Goal: Information Seeking & Learning: Check status

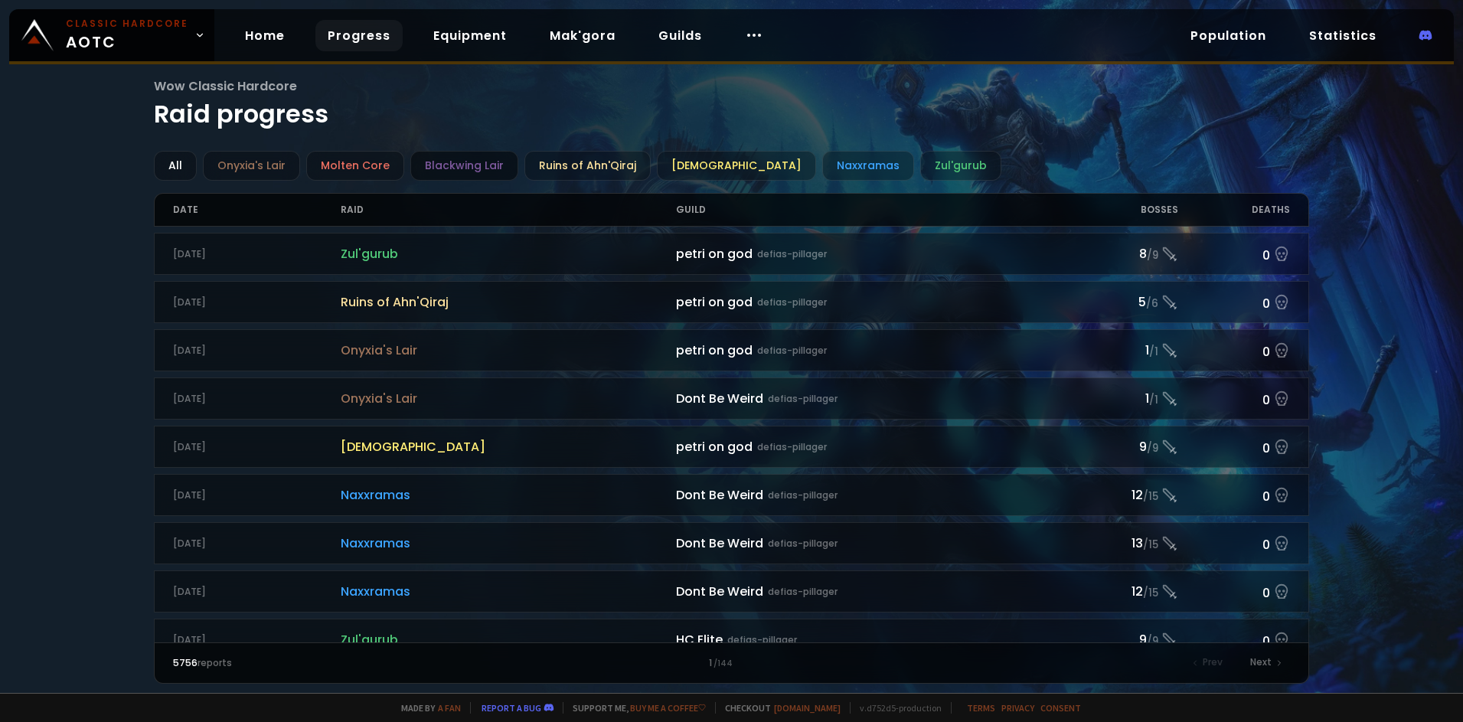
click at [474, 165] on div "Blackwing Lair" at bounding box center [464, 166] width 108 height 30
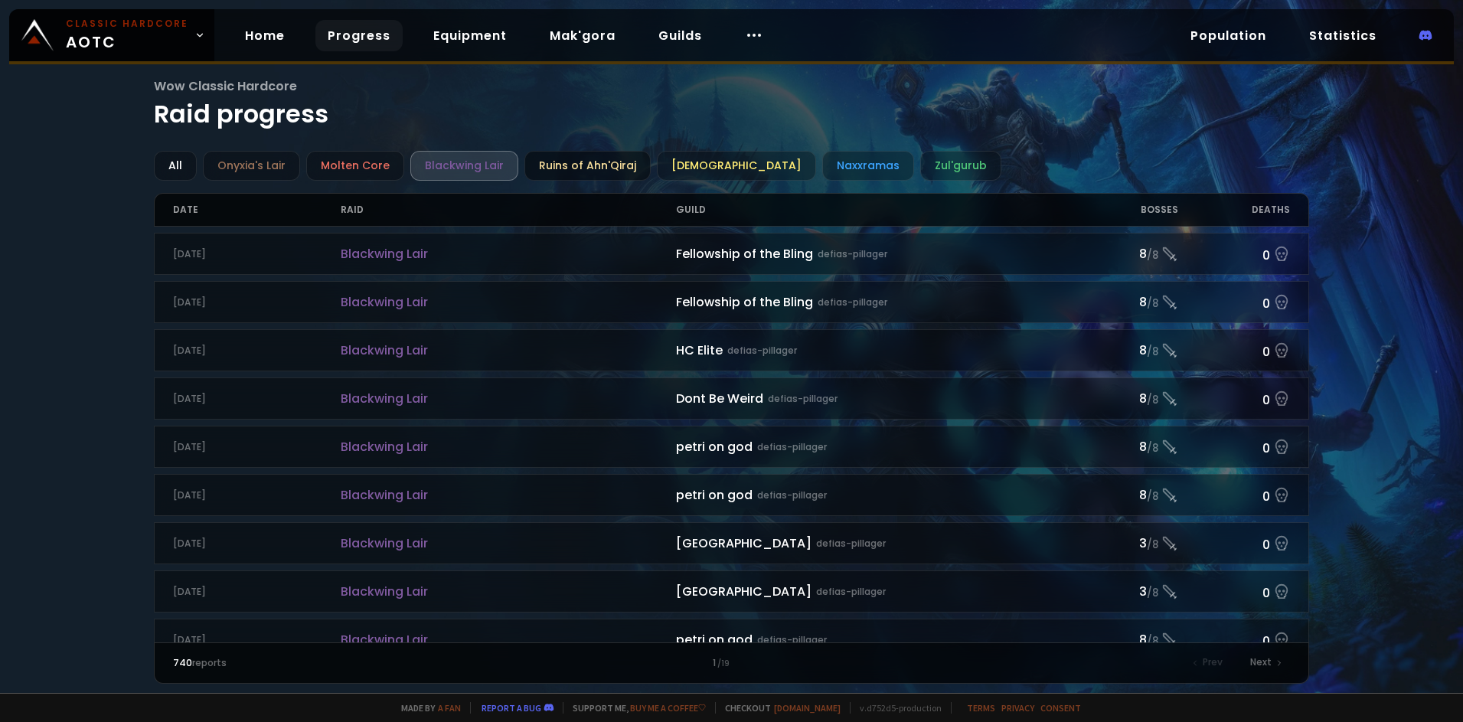
click at [553, 165] on div "Ruins of Ahn'Qiraj" at bounding box center [587, 166] width 126 height 30
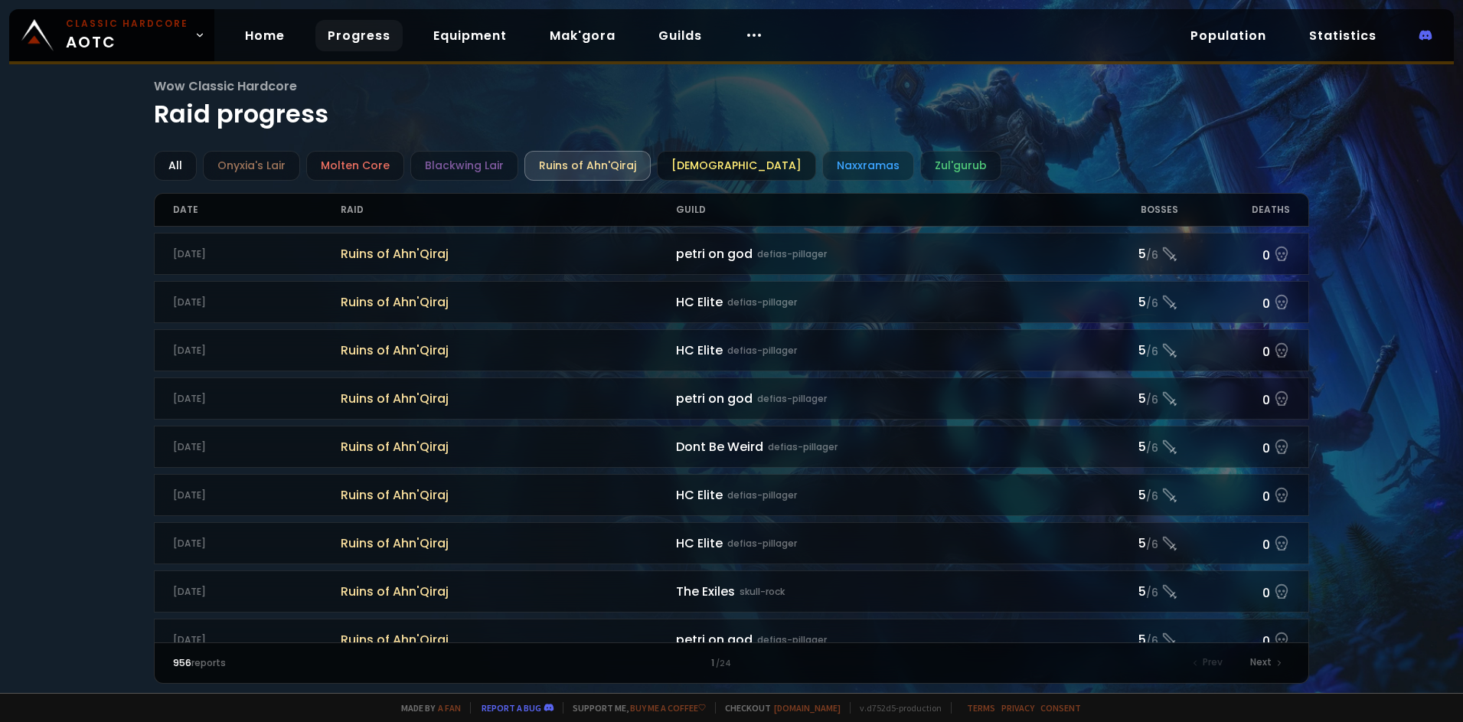
click at [669, 170] on div "[DEMOGRAPHIC_DATA]" at bounding box center [736, 166] width 159 height 30
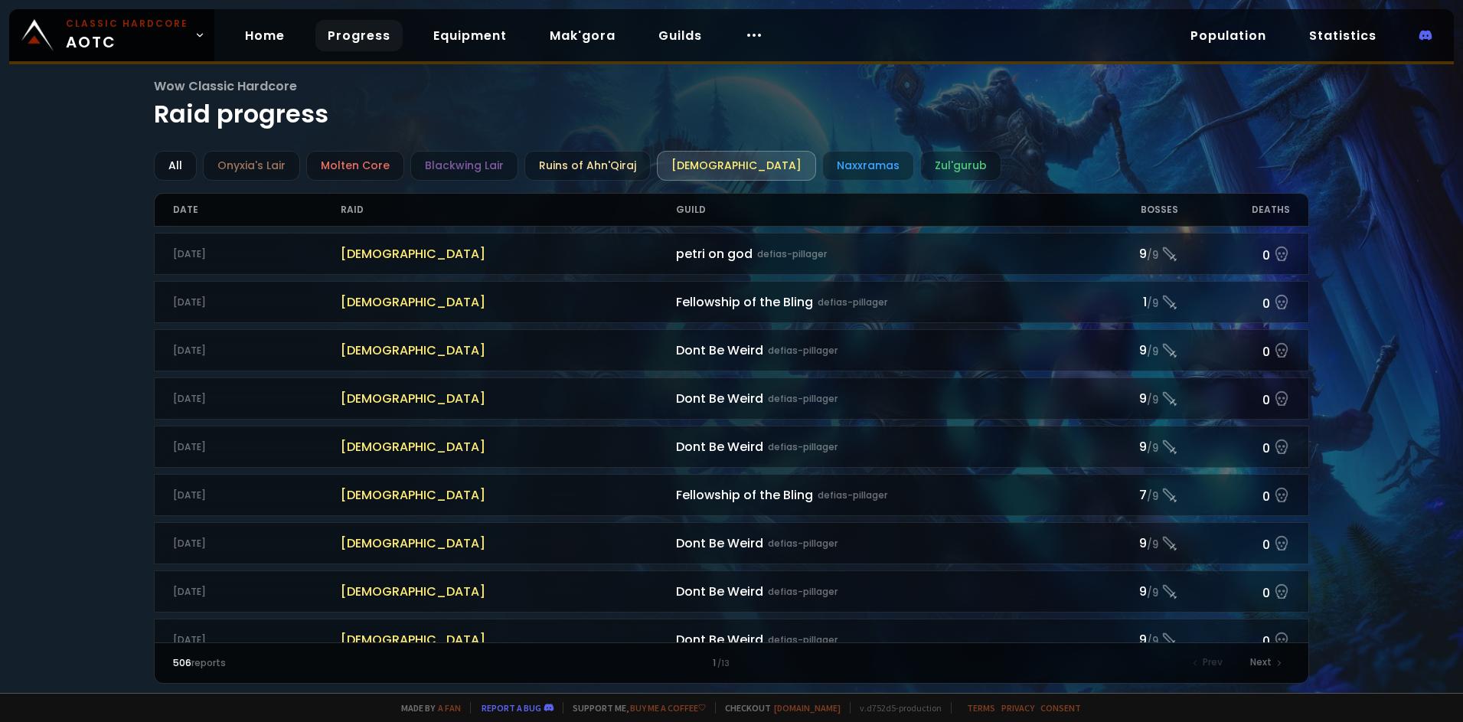
click at [350, 37] on link "Progress" at bounding box center [358, 35] width 87 height 31
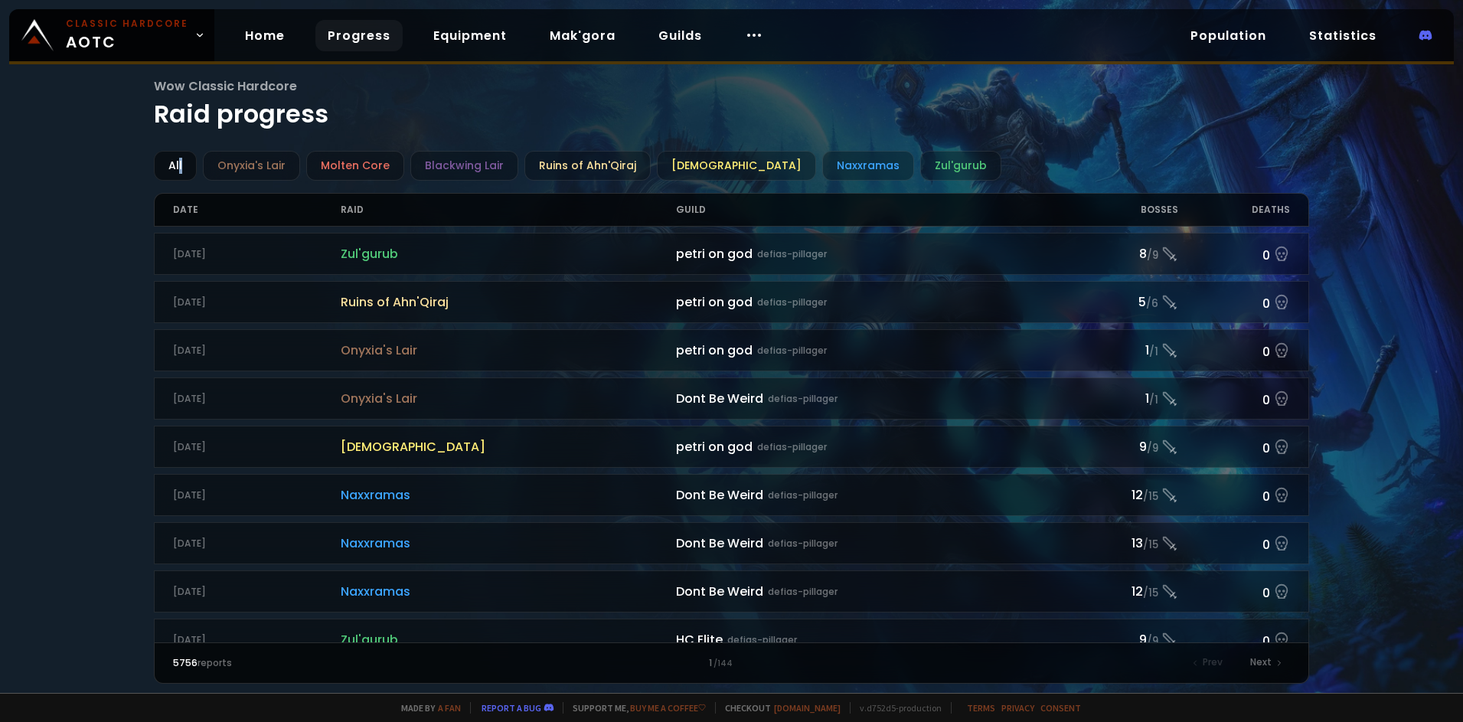
click at [180, 160] on div "All" at bounding box center [175, 166] width 43 height 30
click at [181, 166] on div "All" at bounding box center [175, 166] width 43 height 30
click at [756, 34] on div at bounding box center [754, 35] width 43 height 31
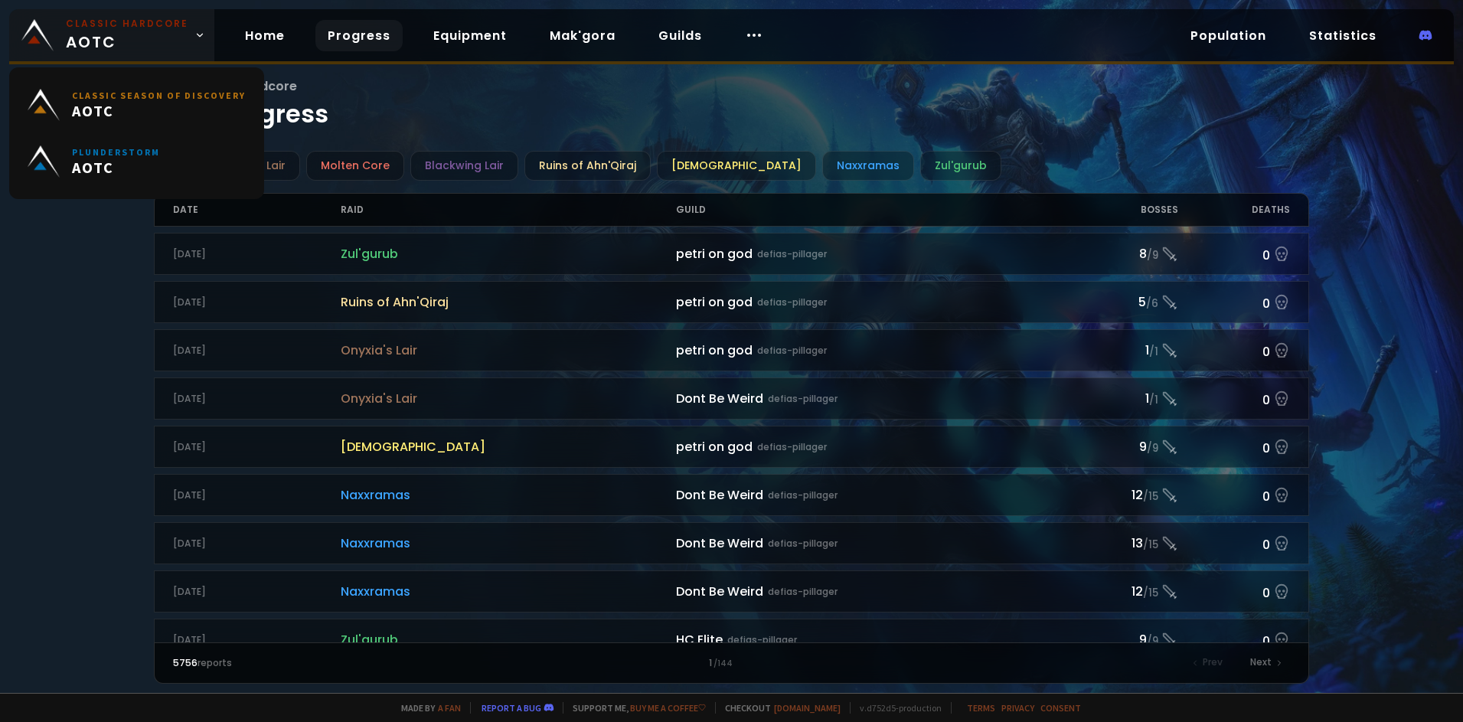
click at [148, 20] on small "Classic Hardcore" at bounding box center [127, 24] width 122 height 14
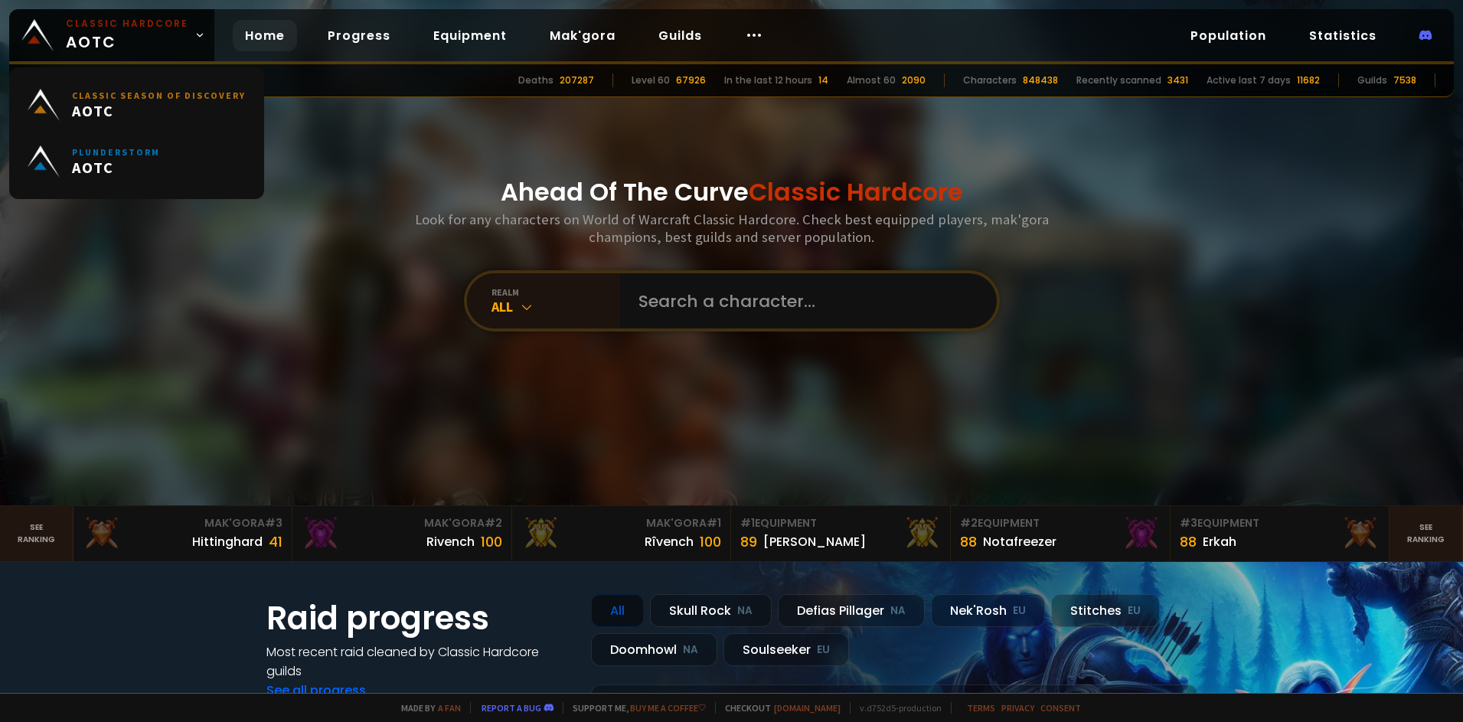
click at [488, 98] on div "Ahead Of The Curve Classic Hardcore Look for any characters on World of Warcraf…" at bounding box center [731, 252] width 922 height 505
click at [131, 40] on span "Classic Hardcore AOTC" at bounding box center [127, 35] width 122 height 37
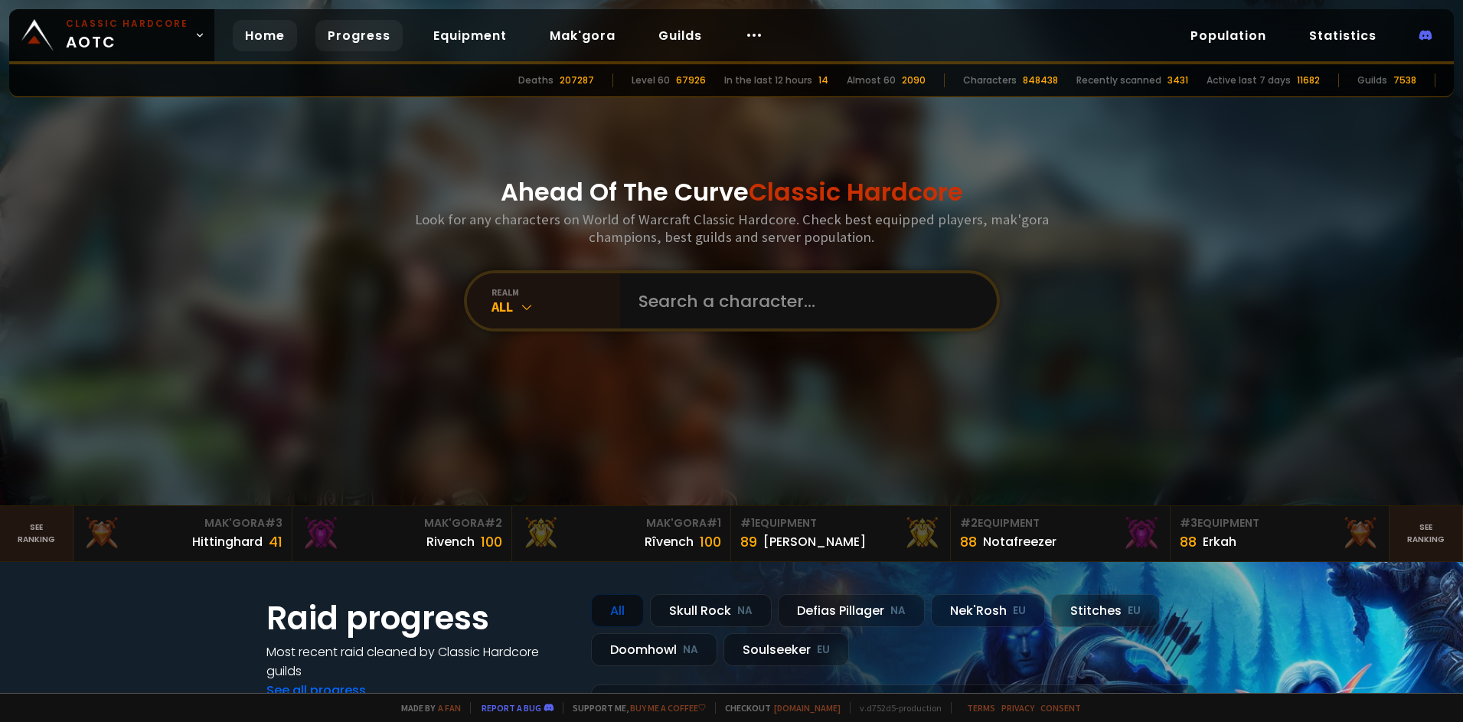
click at [348, 38] on link "Progress" at bounding box center [358, 35] width 87 height 31
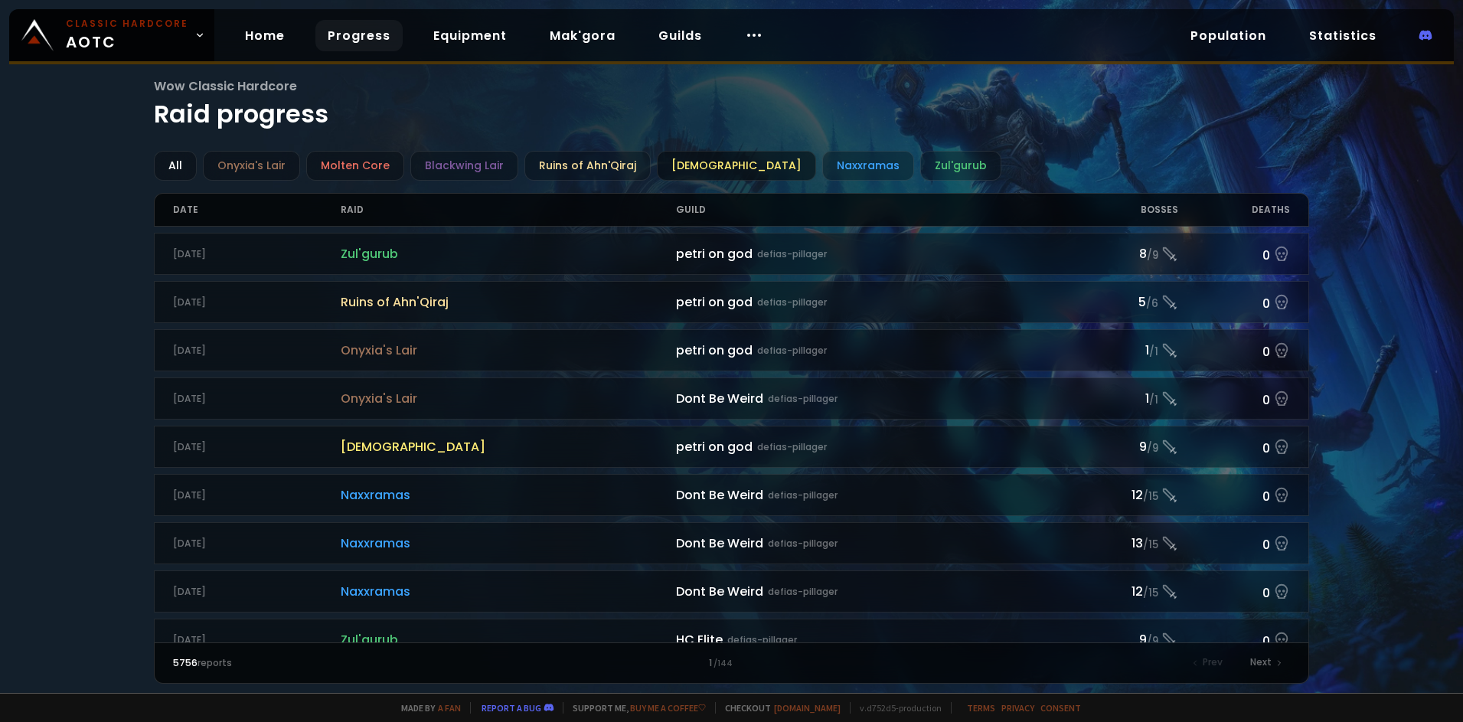
click at [701, 166] on div "[DEMOGRAPHIC_DATA]" at bounding box center [736, 166] width 159 height 30
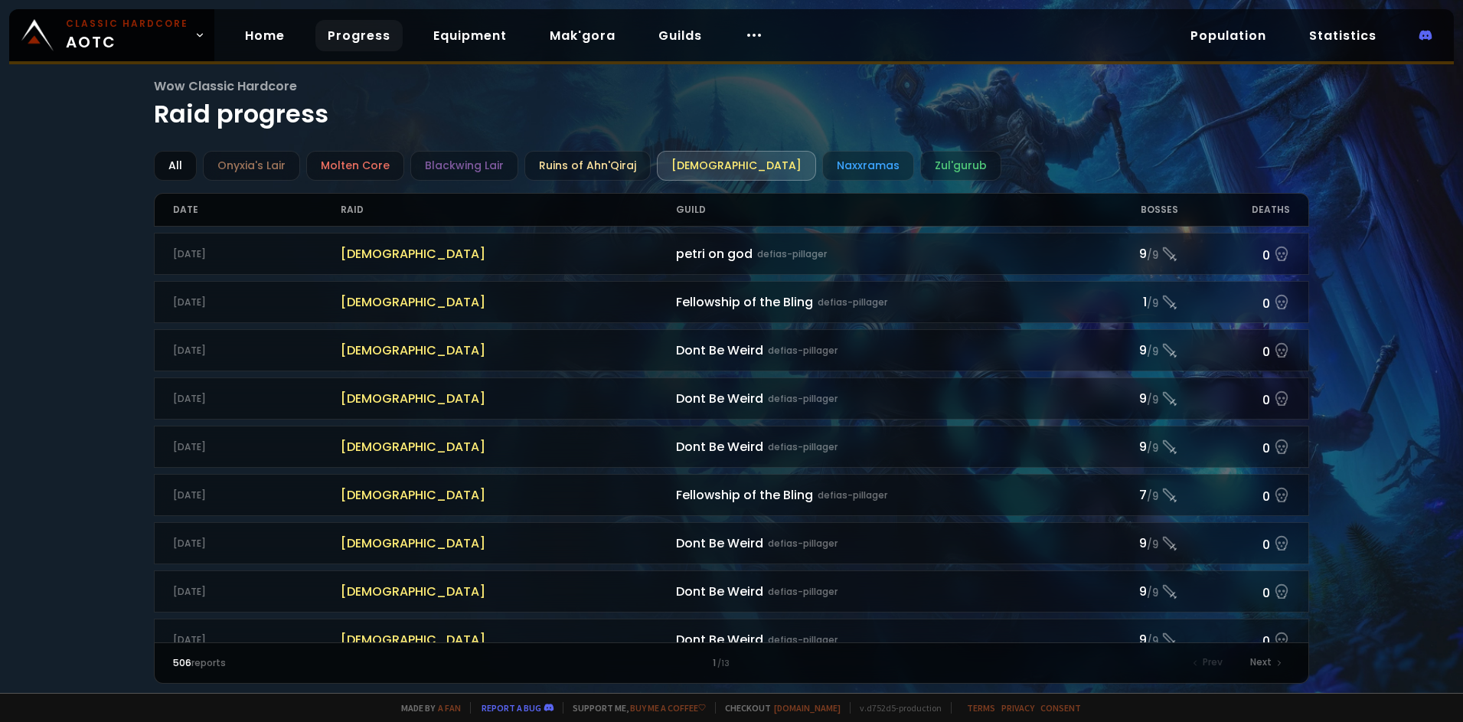
click at [176, 161] on div "All" at bounding box center [175, 166] width 43 height 30
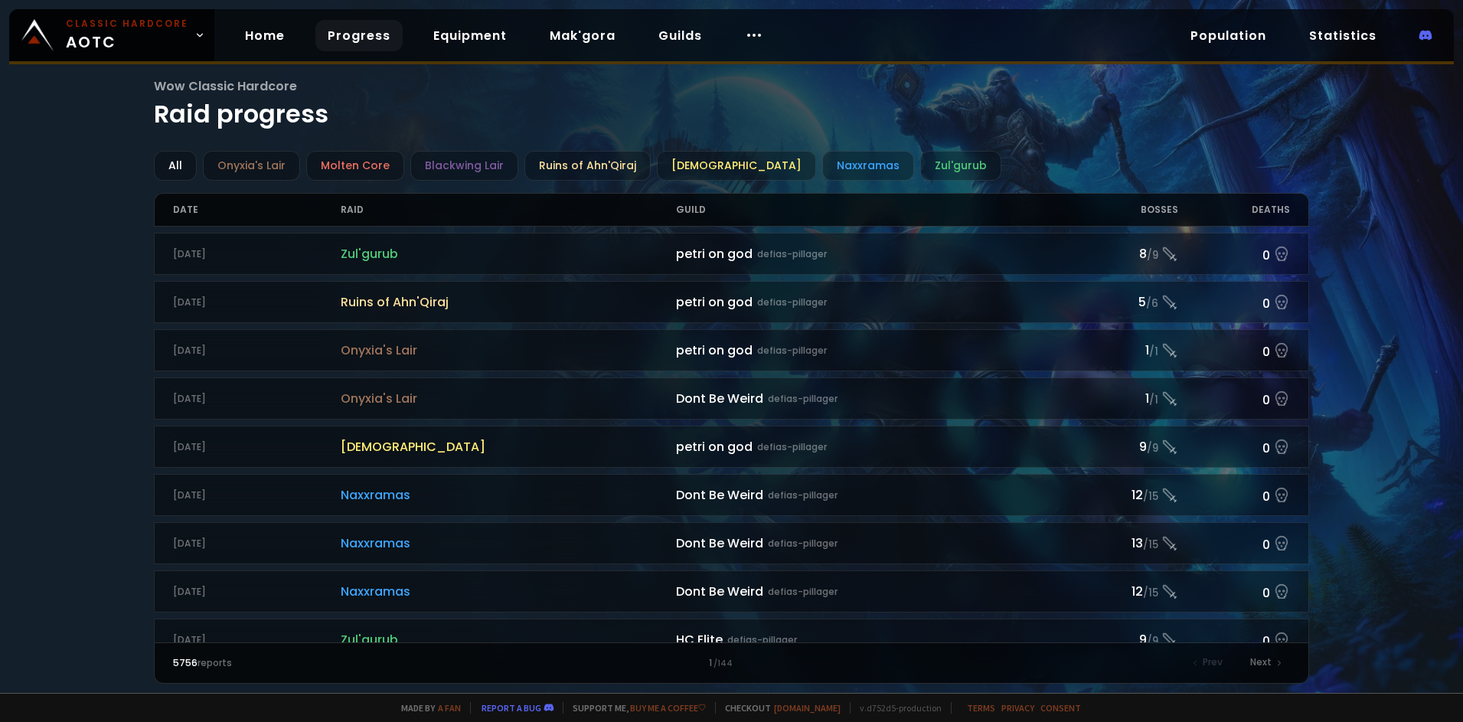
drag, startPoint x: 175, startPoint y: 162, endPoint x: 93, endPoint y: 187, distance: 86.5
click at [92, 186] on div "Wow Classic Hardcore Raid progress All Onyxia's Lair Molten Core Blackwing Lair…" at bounding box center [731, 346] width 1463 height 693
click at [699, 165] on div "[DEMOGRAPHIC_DATA]" at bounding box center [736, 166] width 159 height 30
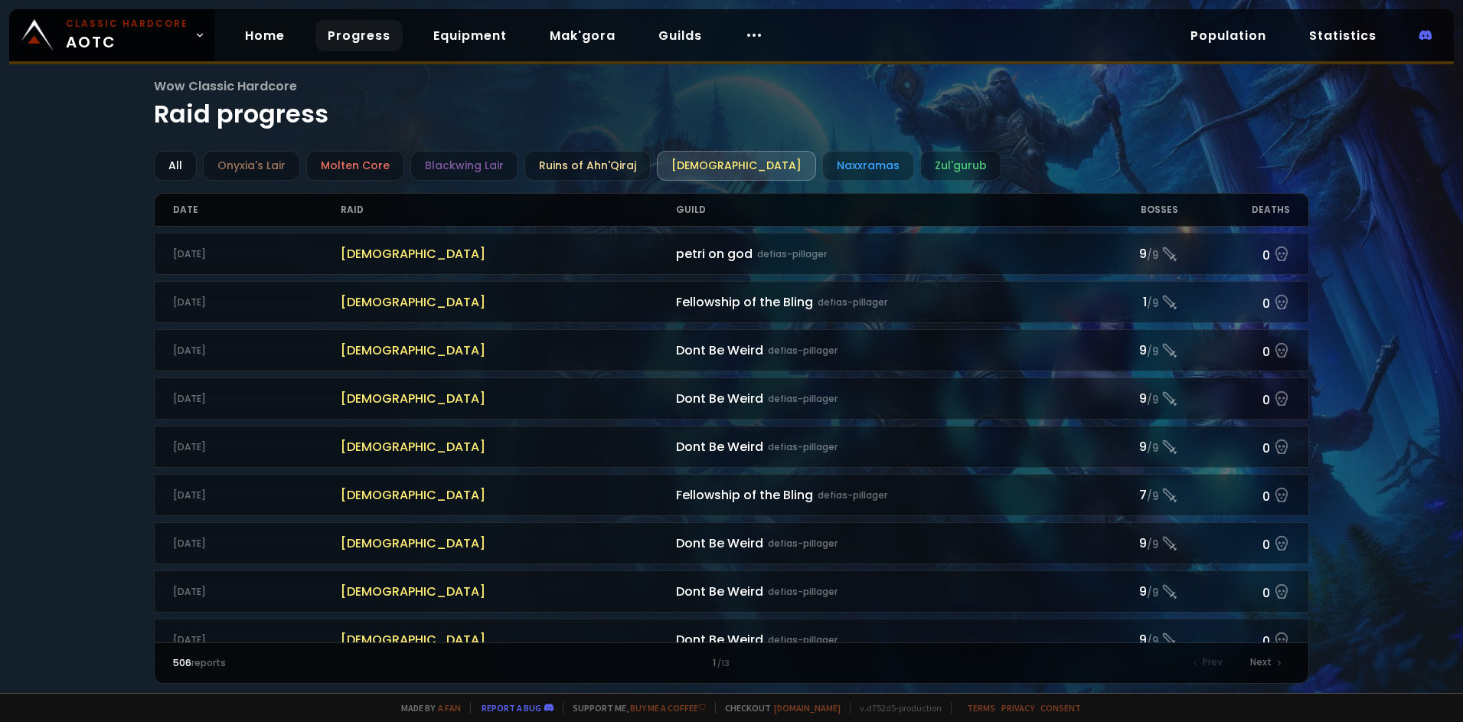
click at [704, 211] on div "Guild" at bounding box center [871, 210] width 391 height 32
click at [694, 211] on div "Guild" at bounding box center [871, 210] width 391 height 32
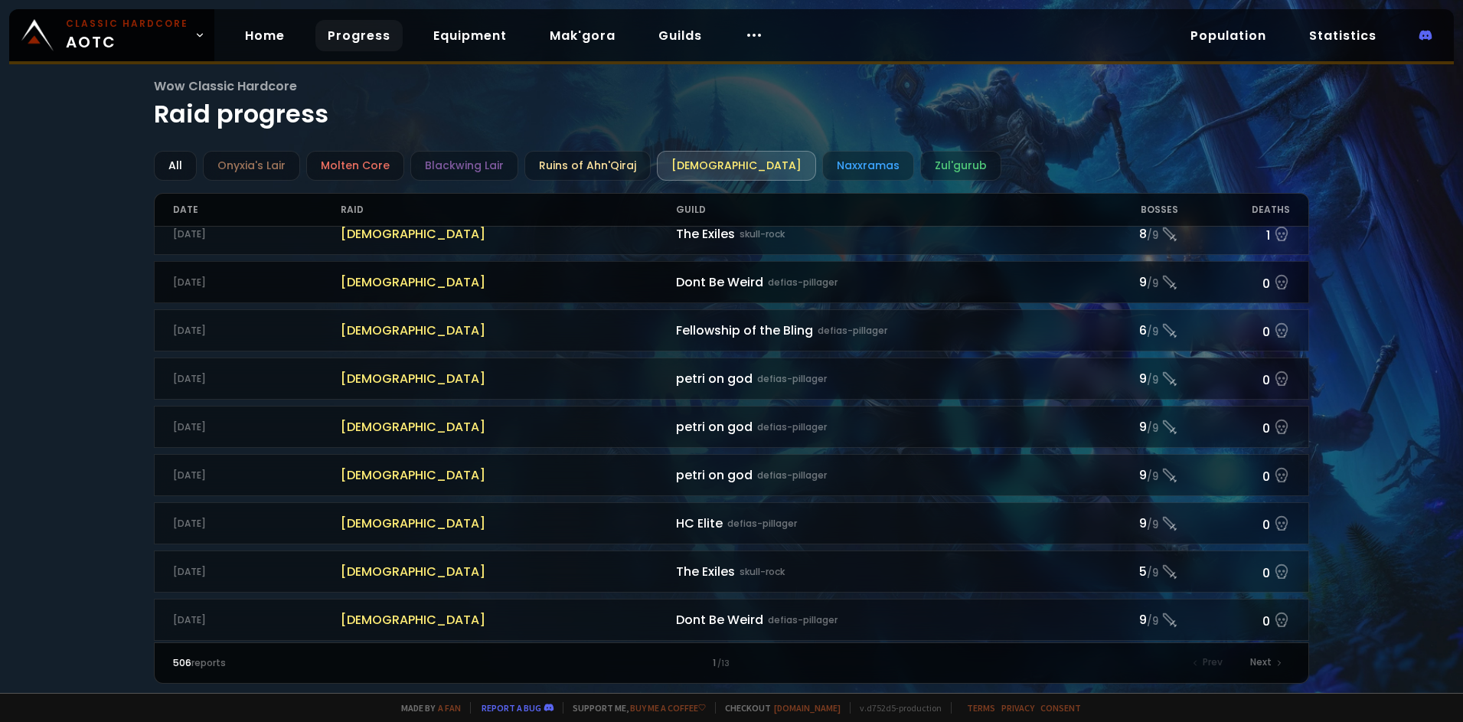
scroll to position [1520, 0]
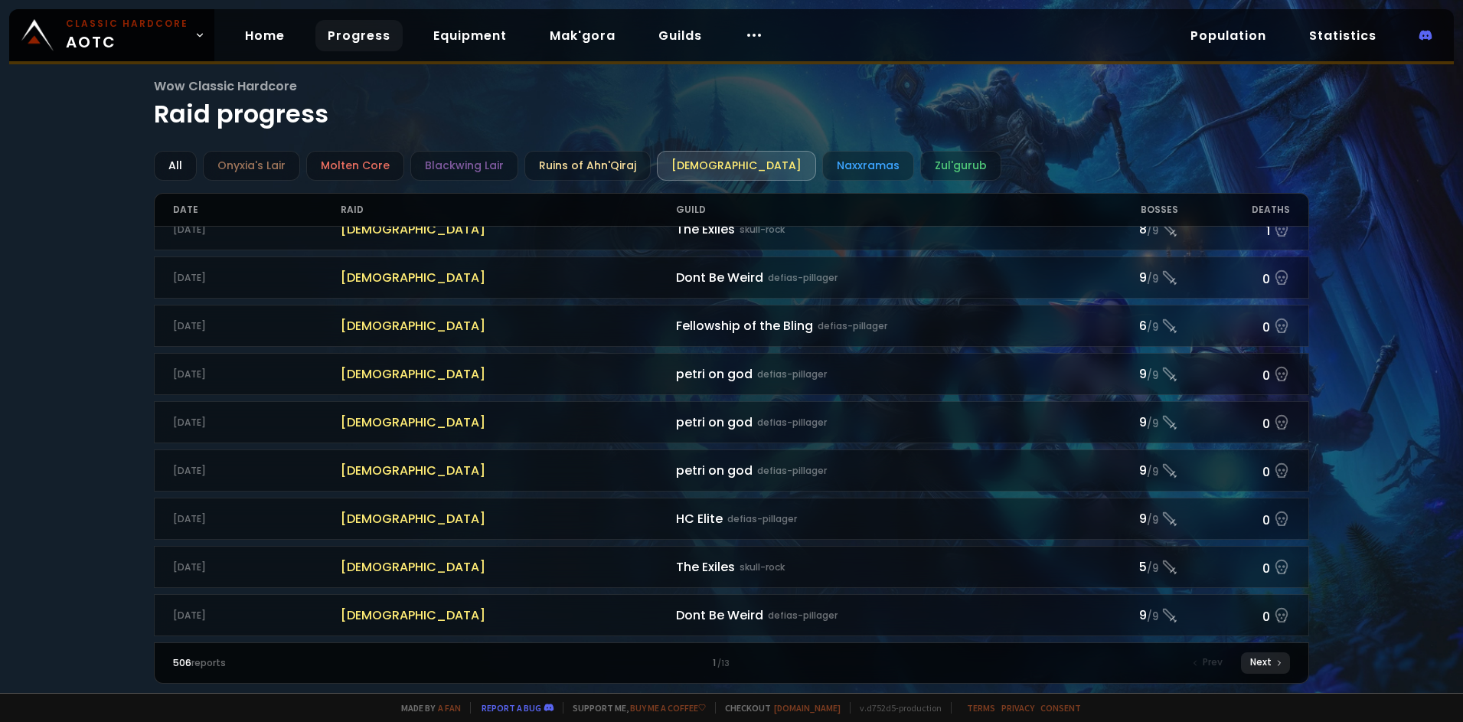
click at [1262, 658] on div "Next" at bounding box center [1265, 662] width 49 height 21
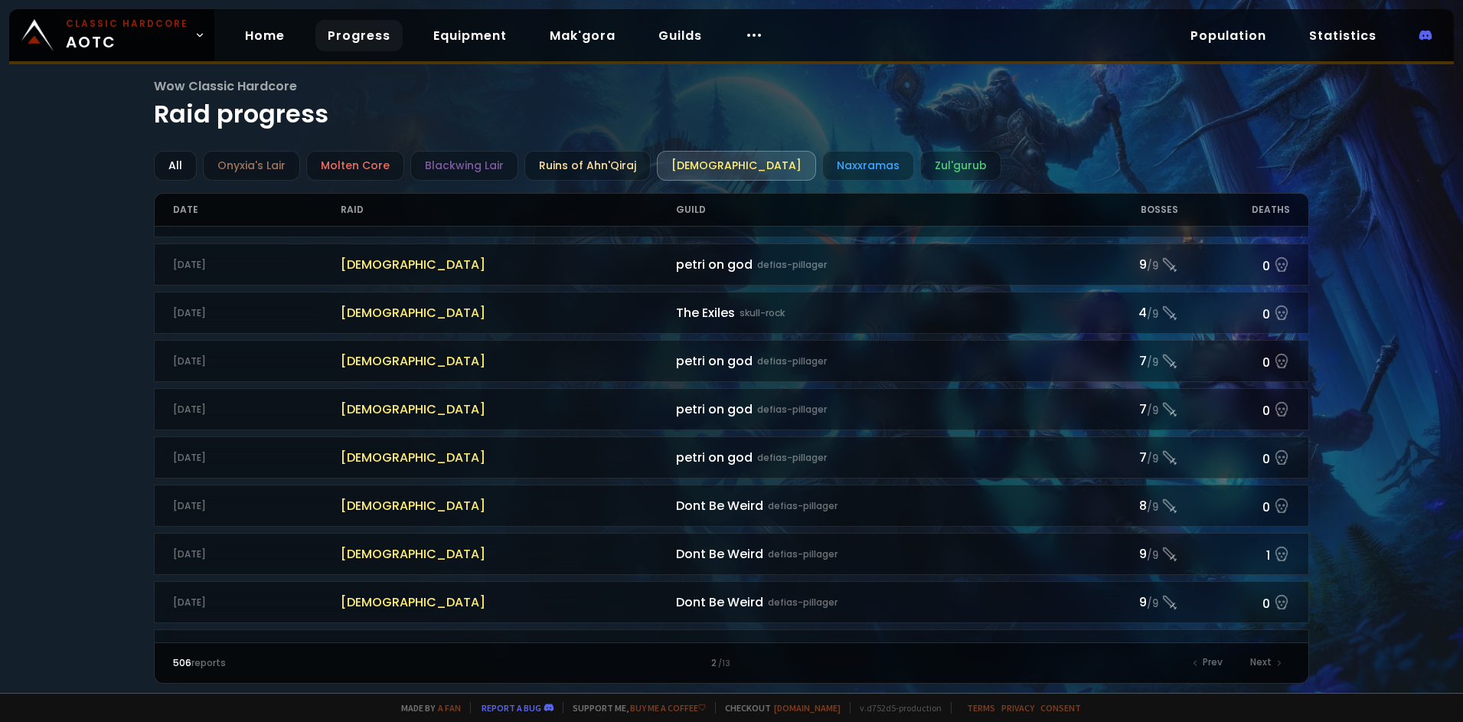
scroll to position [383, 0]
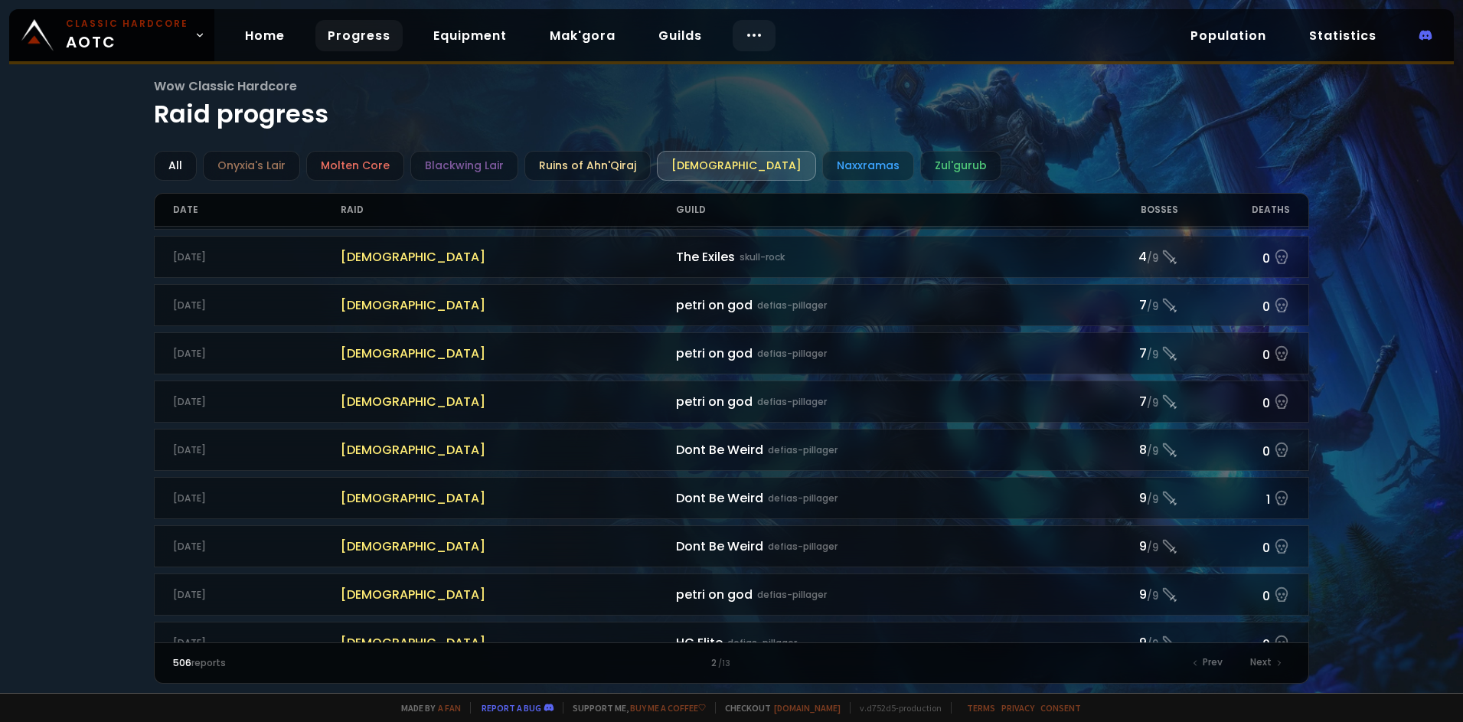
click at [759, 38] on div at bounding box center [754, 35] width 43 height 31
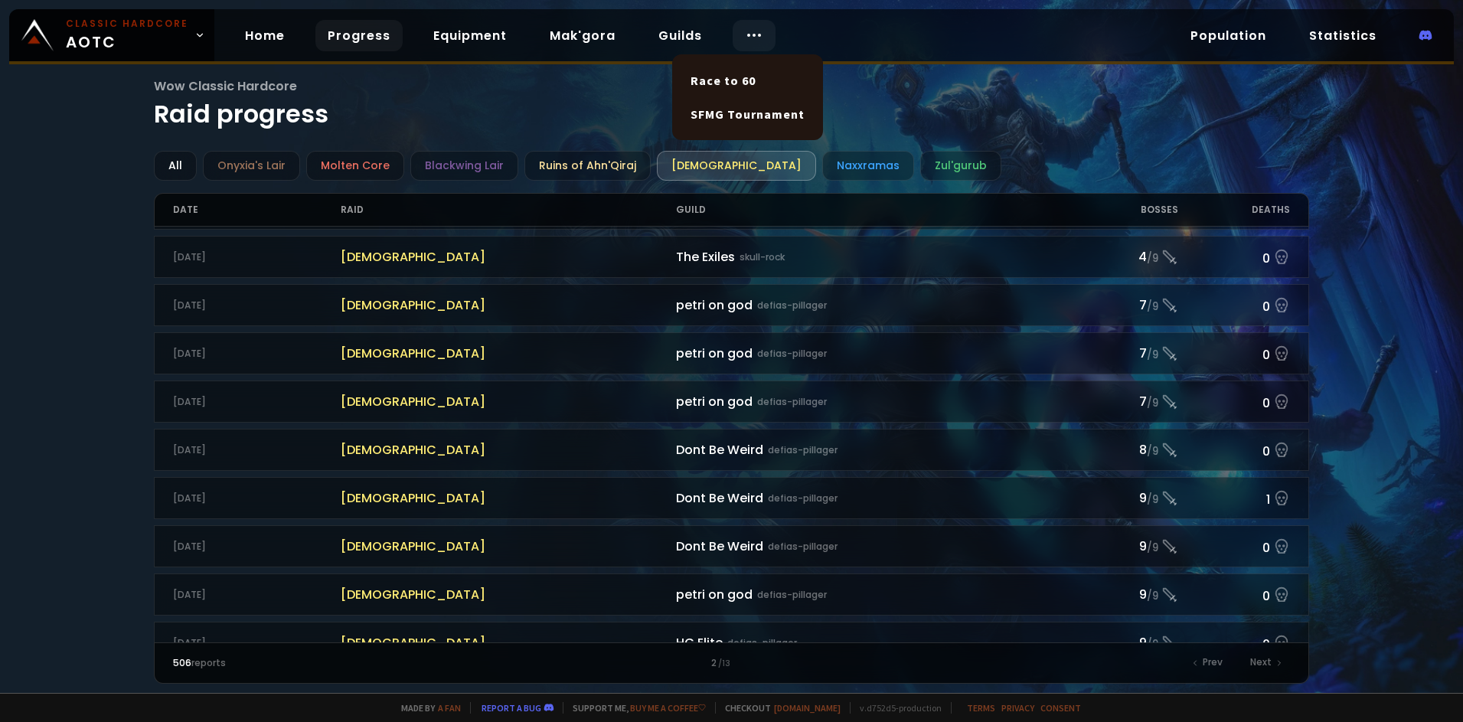
click at [759, 38] on div at bounding box center [754, 35] width 43 height 31
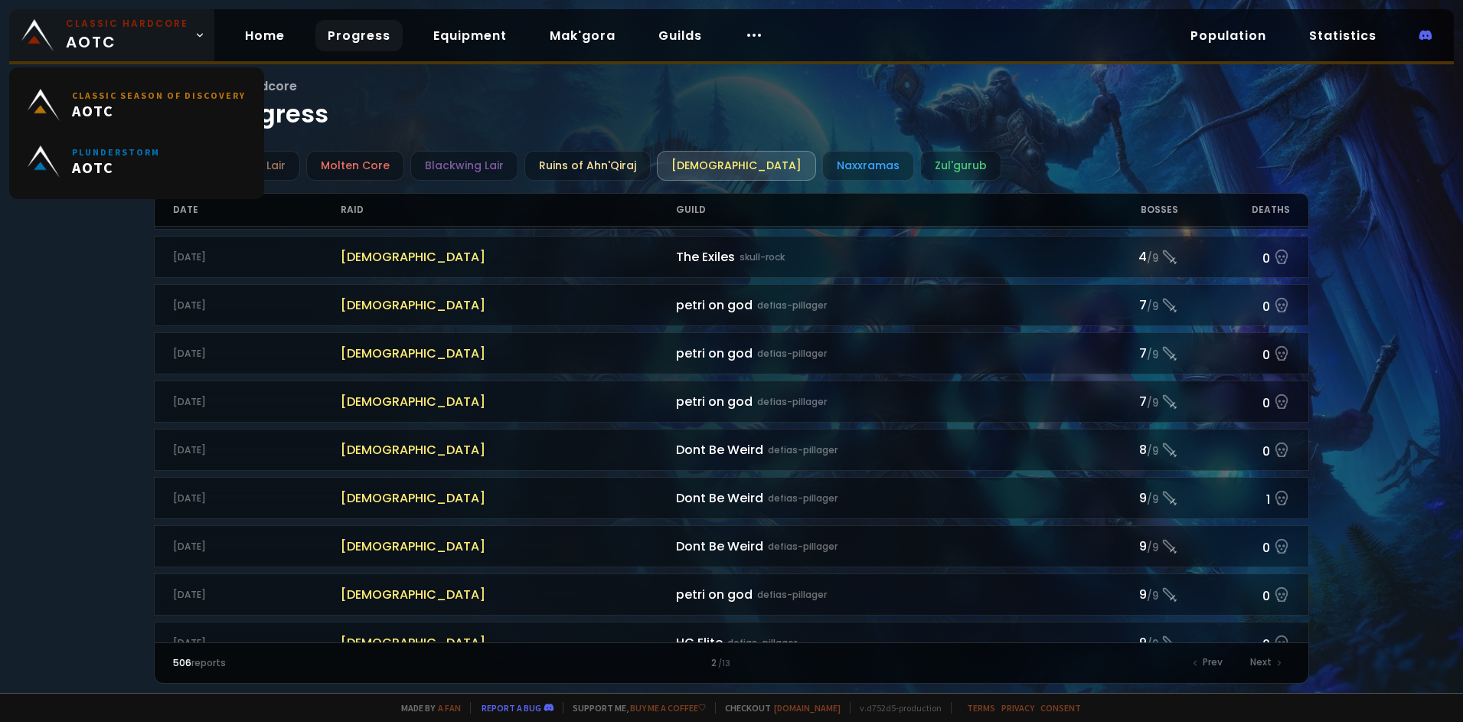
click at [188, 42] on link "Classic Hardcore AOTC" at bounding box center [111, 35] width 205 height 52
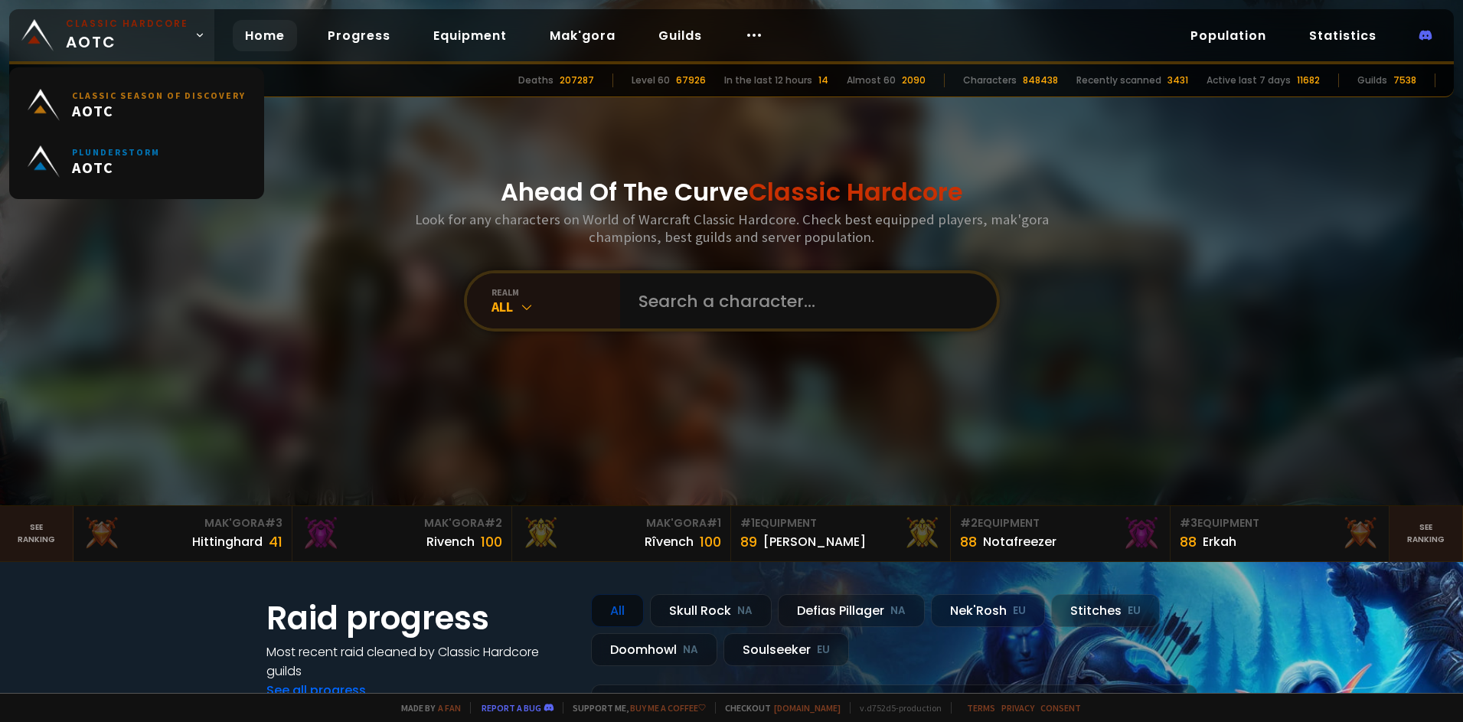
click at [187, 41] on link "Classic Hardcore AOTC" at bounding box center [111, 35] width 205 height 52
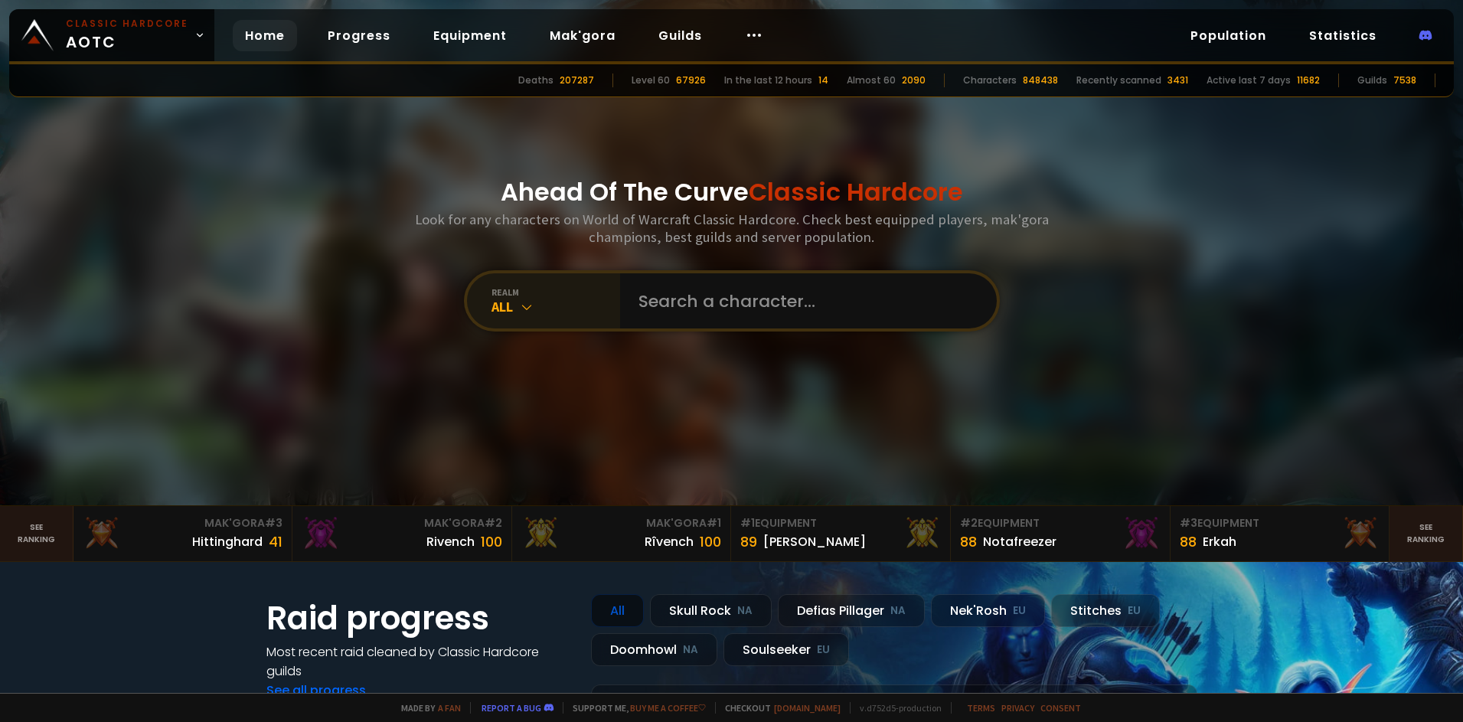
click at [519, 300] on icon at bounding box center [526, 306] width 15 height 15
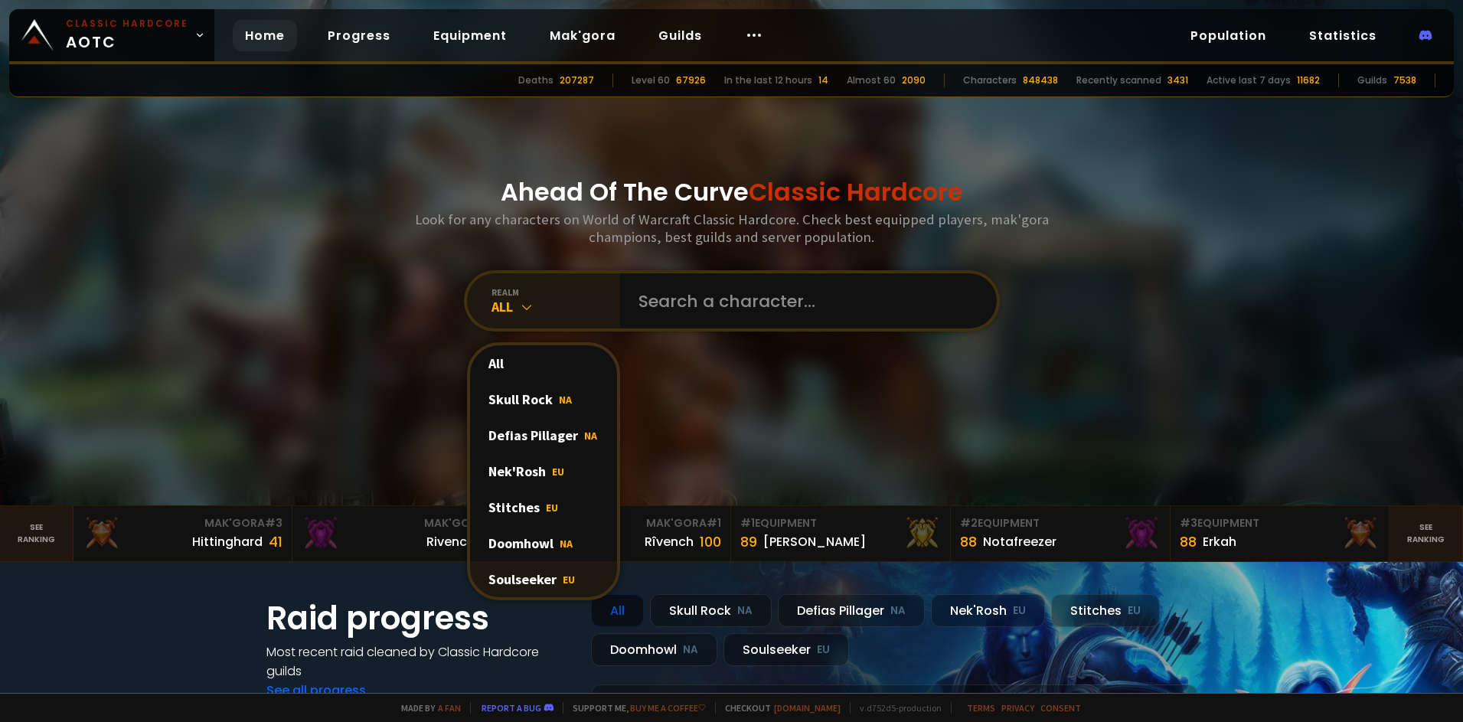
click at [525, 577] on div "Soulseeker EU" at bounding box center [543, 579] width 147 height 36
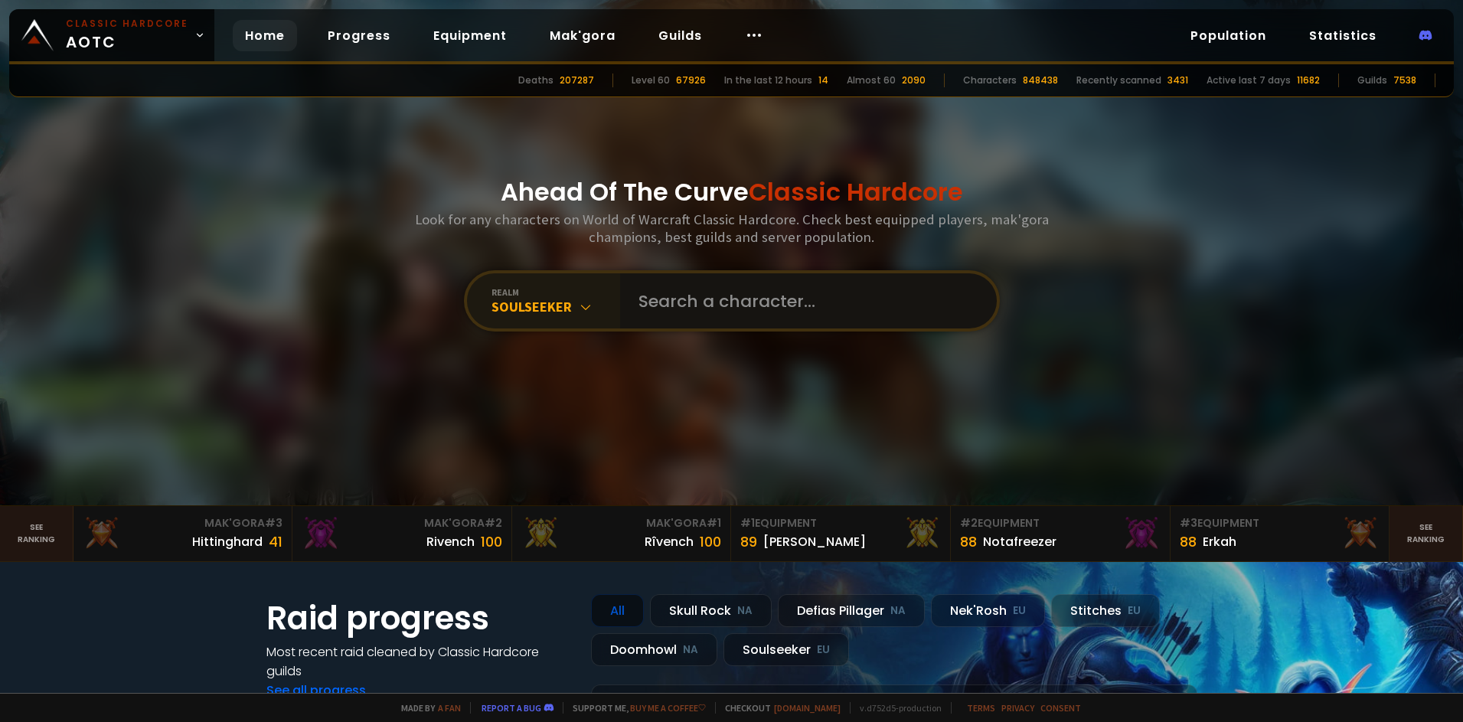
click at [654, 308] on input "text" at bounding box center [803, 300] width 349 height 55
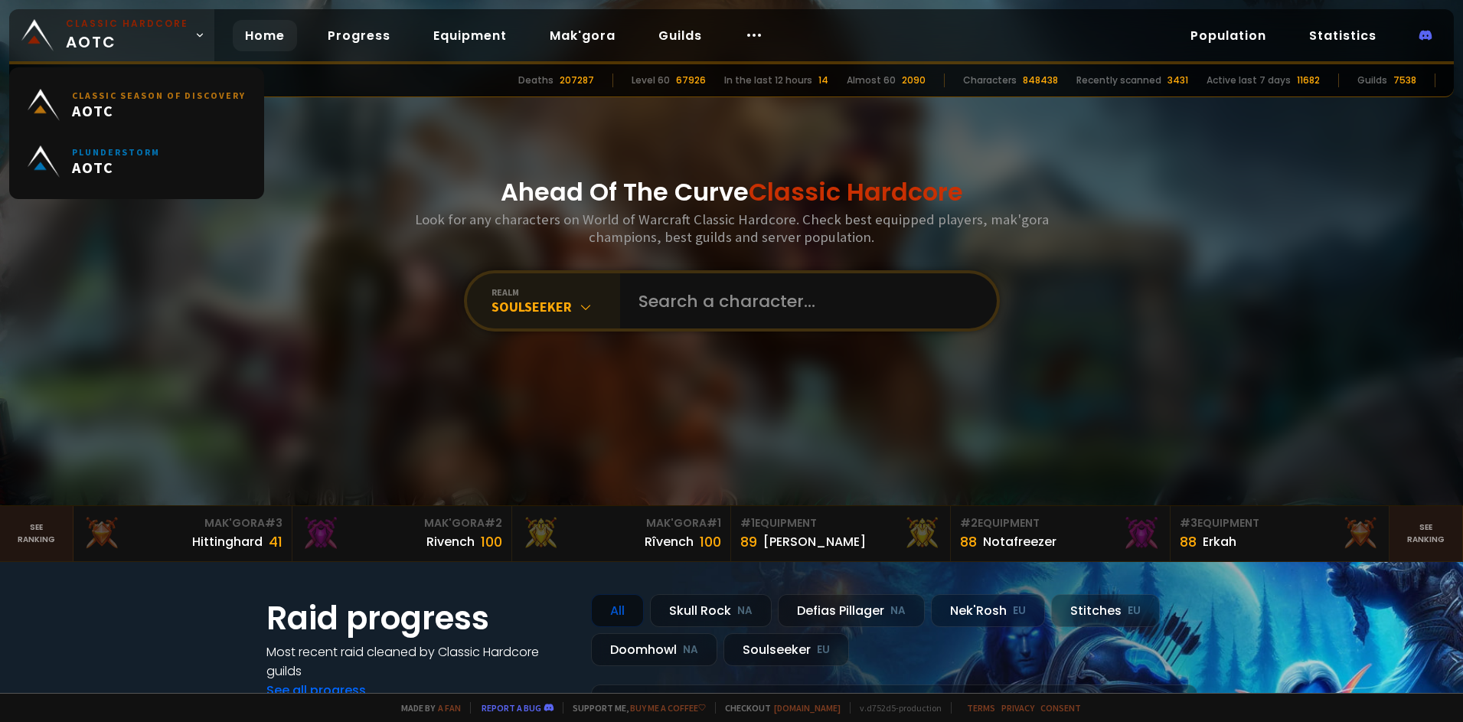
click at [185, 48] on link "Classic Hardcore AOTC" at bounding box center [111, 35] width 205 height 52
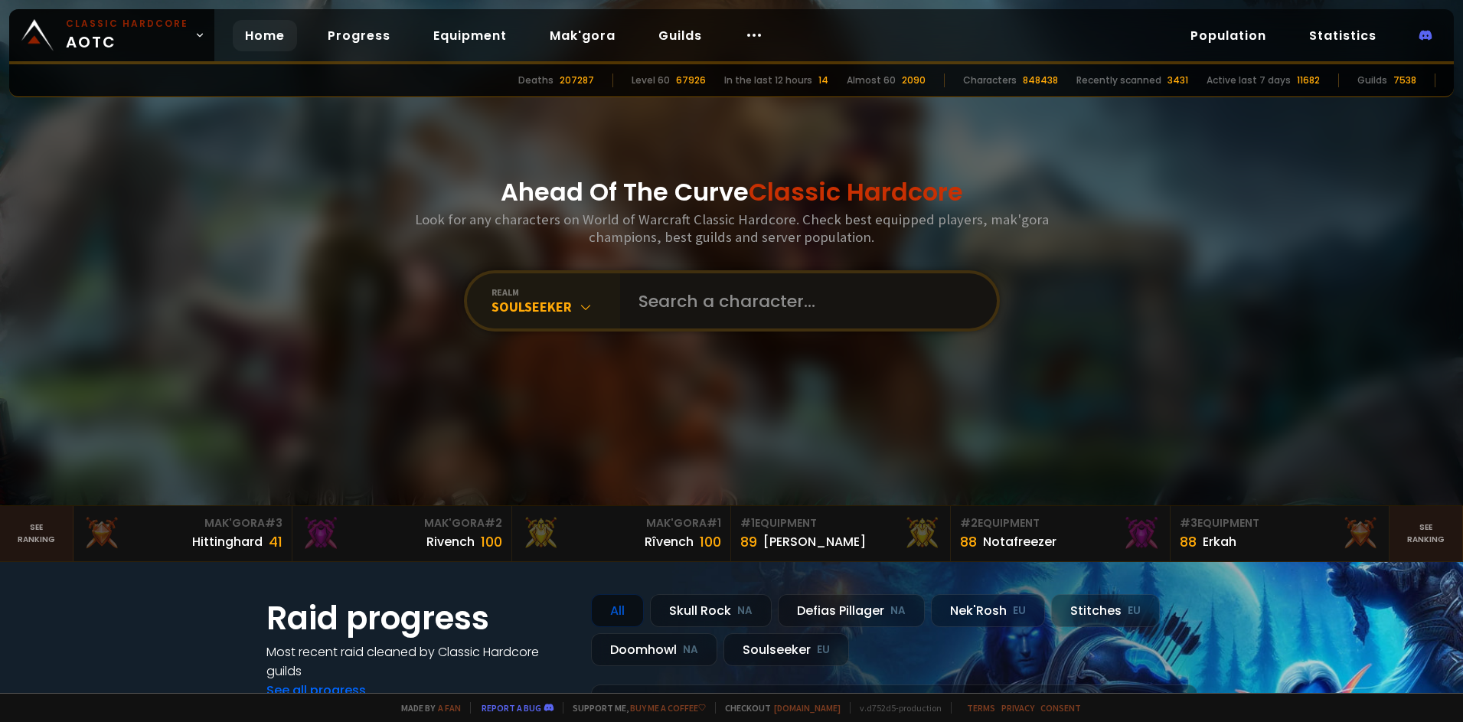
drag, startPoint x: 628, startPoint y: 309, endPoint x: 620, endPoint y: 314, distance: 8.9
click at [629, 307] on input "text" at bounding box center [803, 300] width 349 height 55
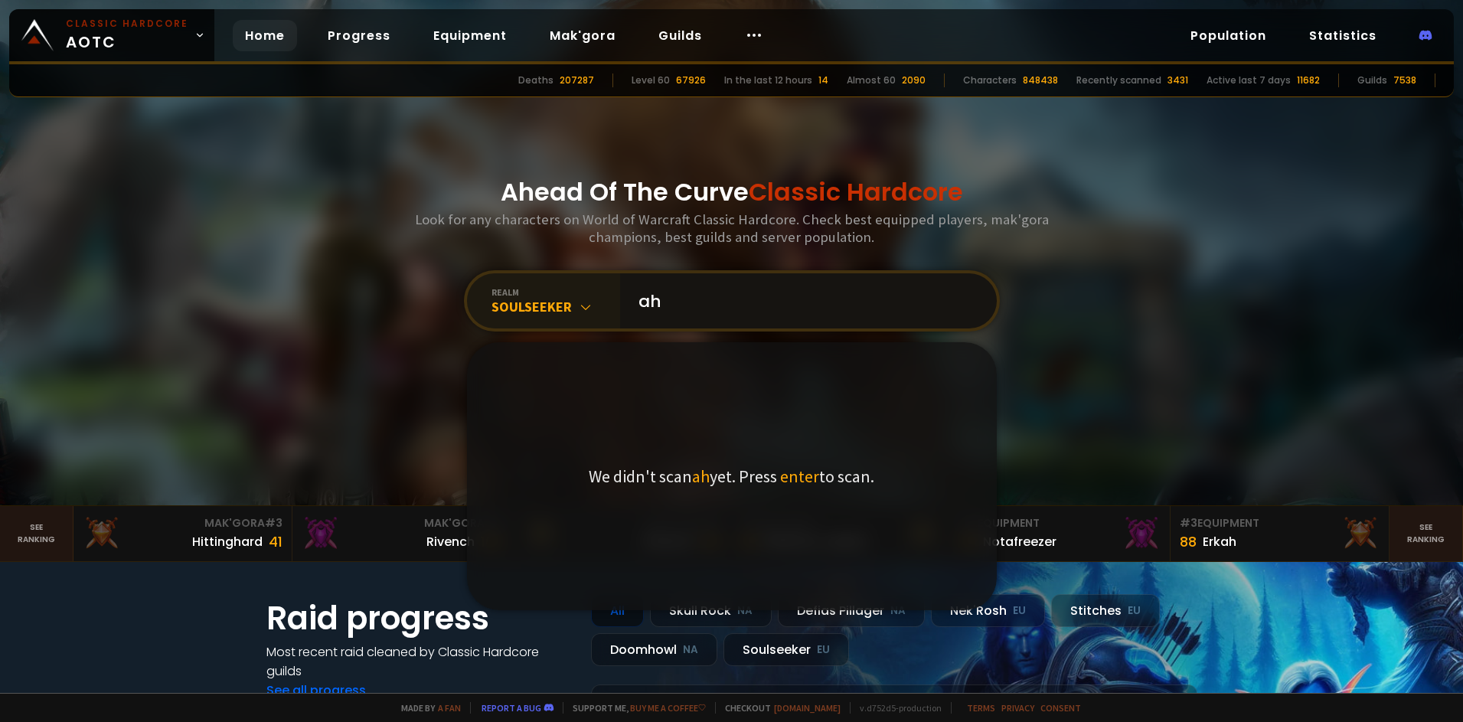
type input "a"
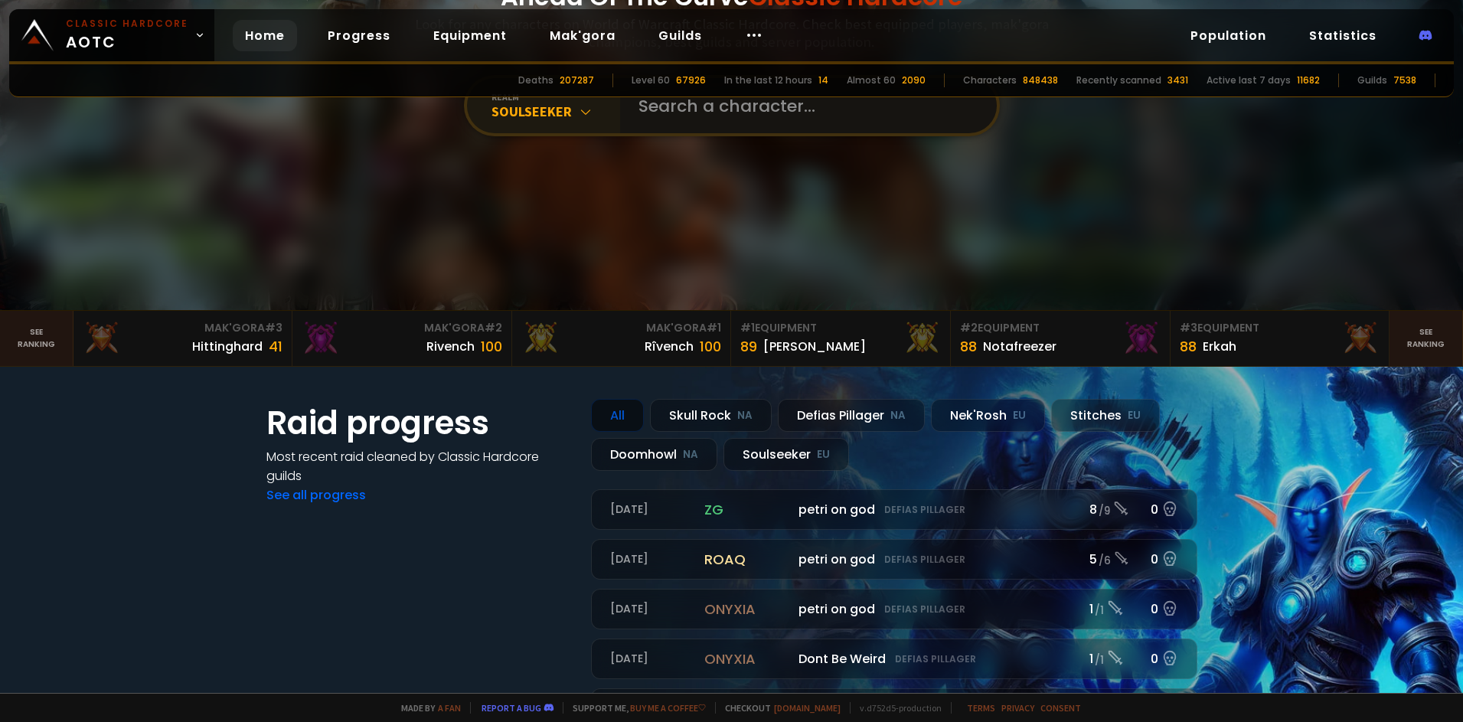
scroll to position [204, 0]
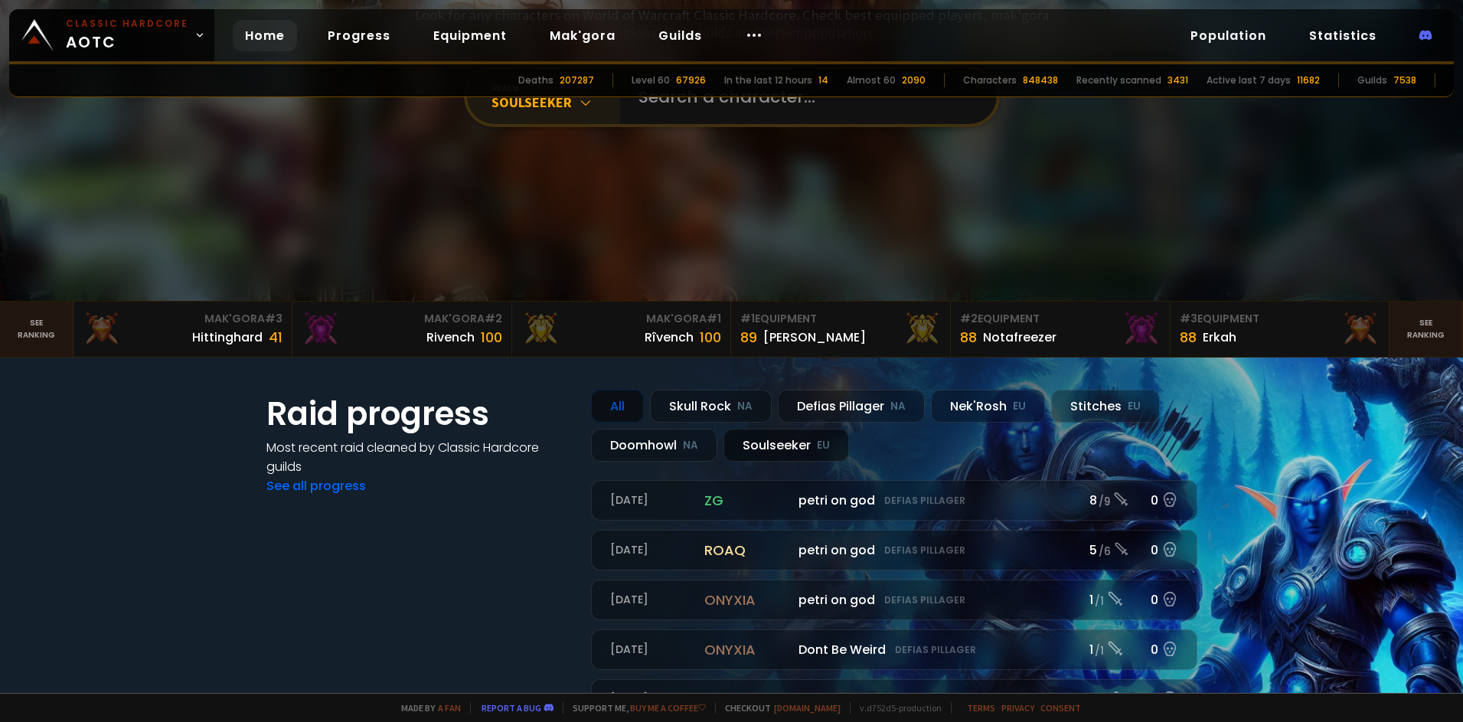
click at [764, 442] on div "Soulseeker EU" at bounding box center [786, 445] width 126 height 33
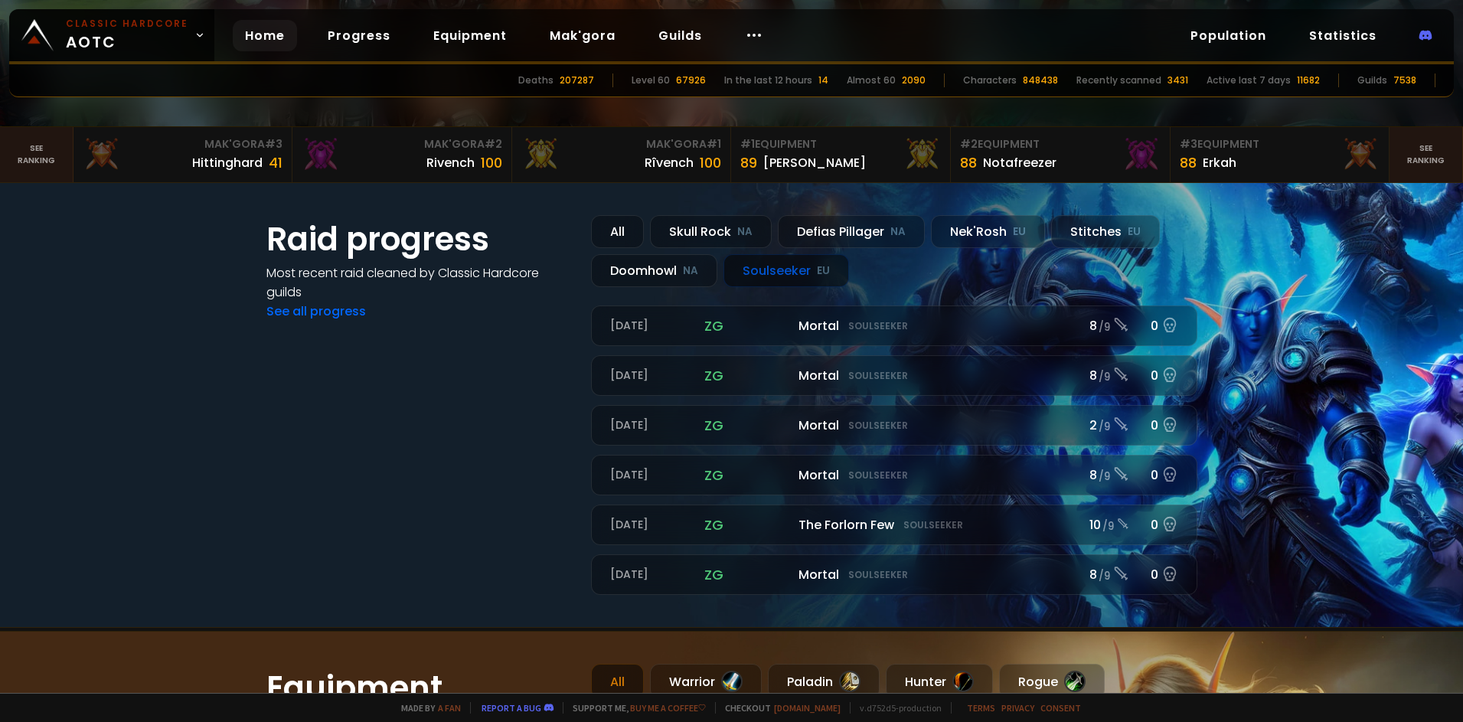
scroll to position [383, 0]
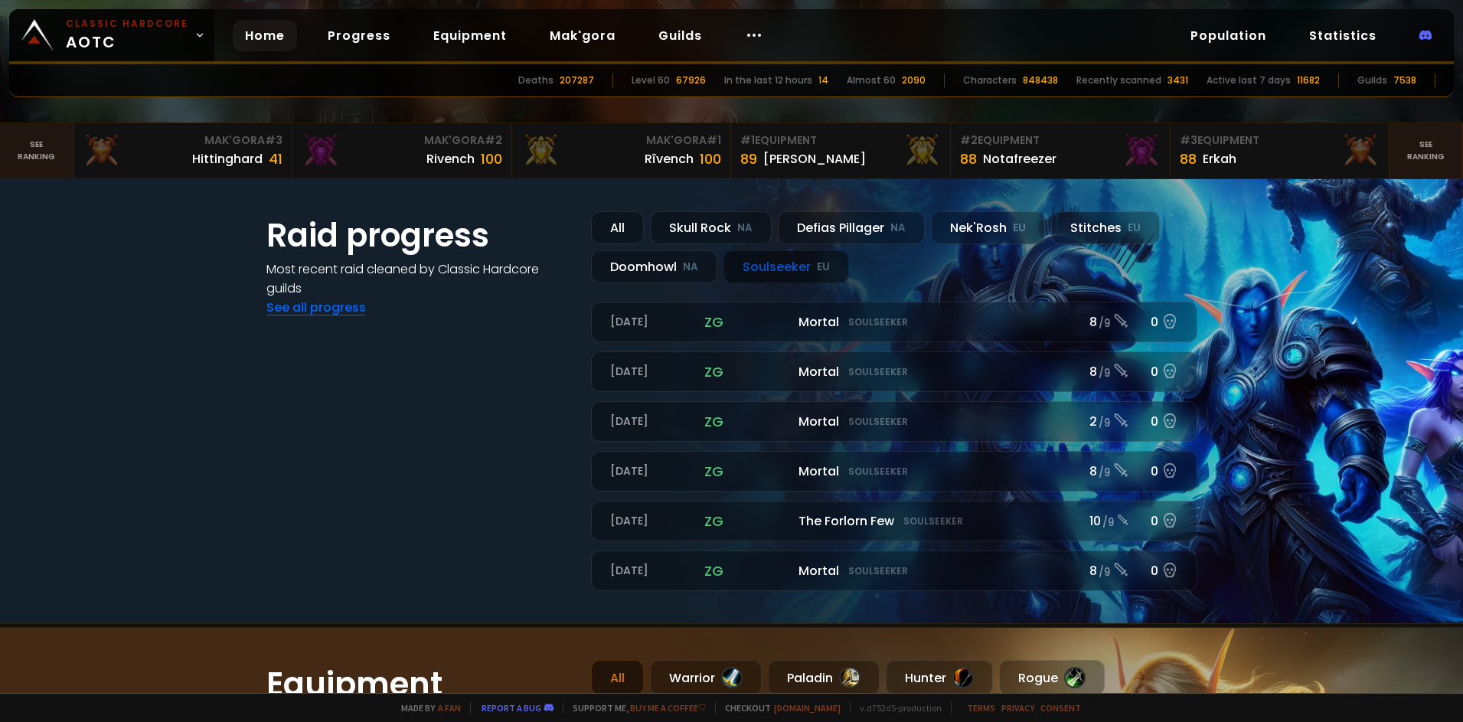
click at [273, 305] on link "See all progress" at bounding box center [316, 308] width 100 height 18
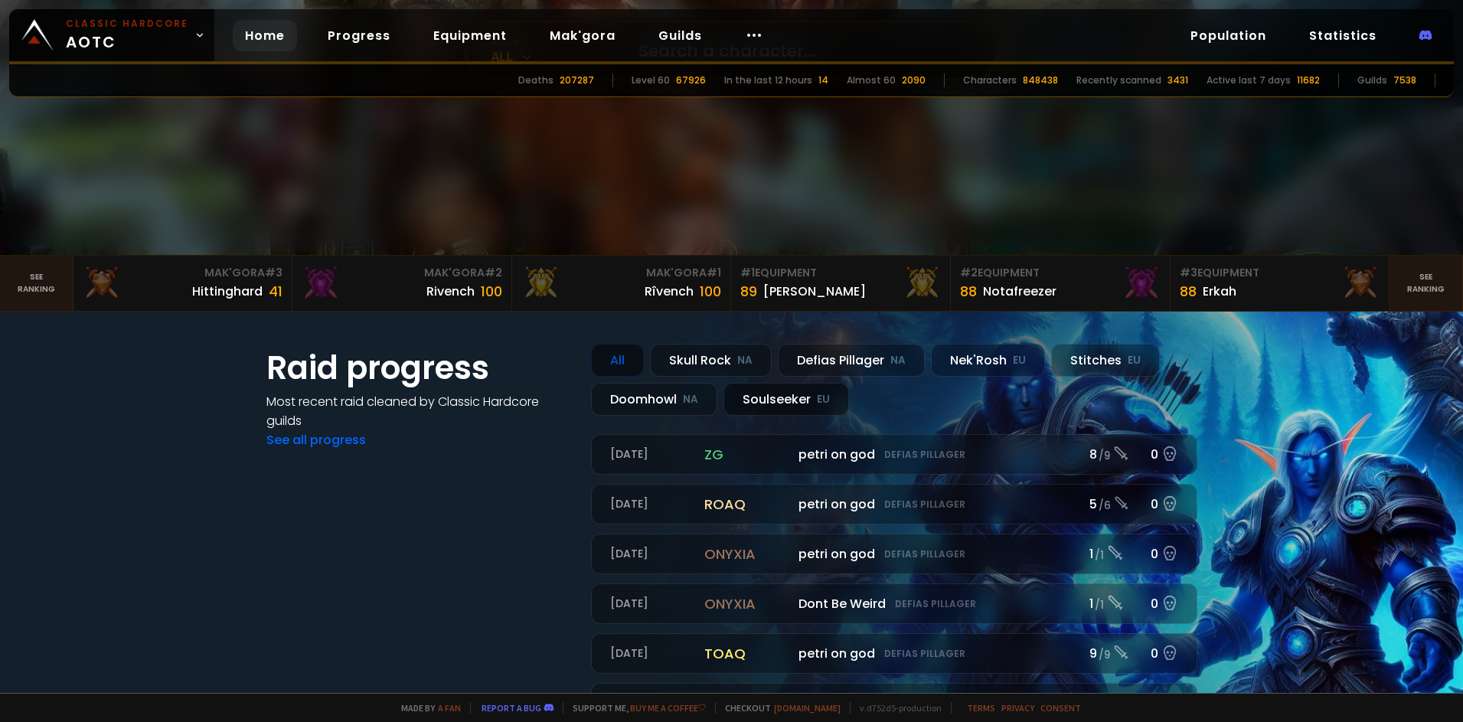
scroll to position [255, 0]
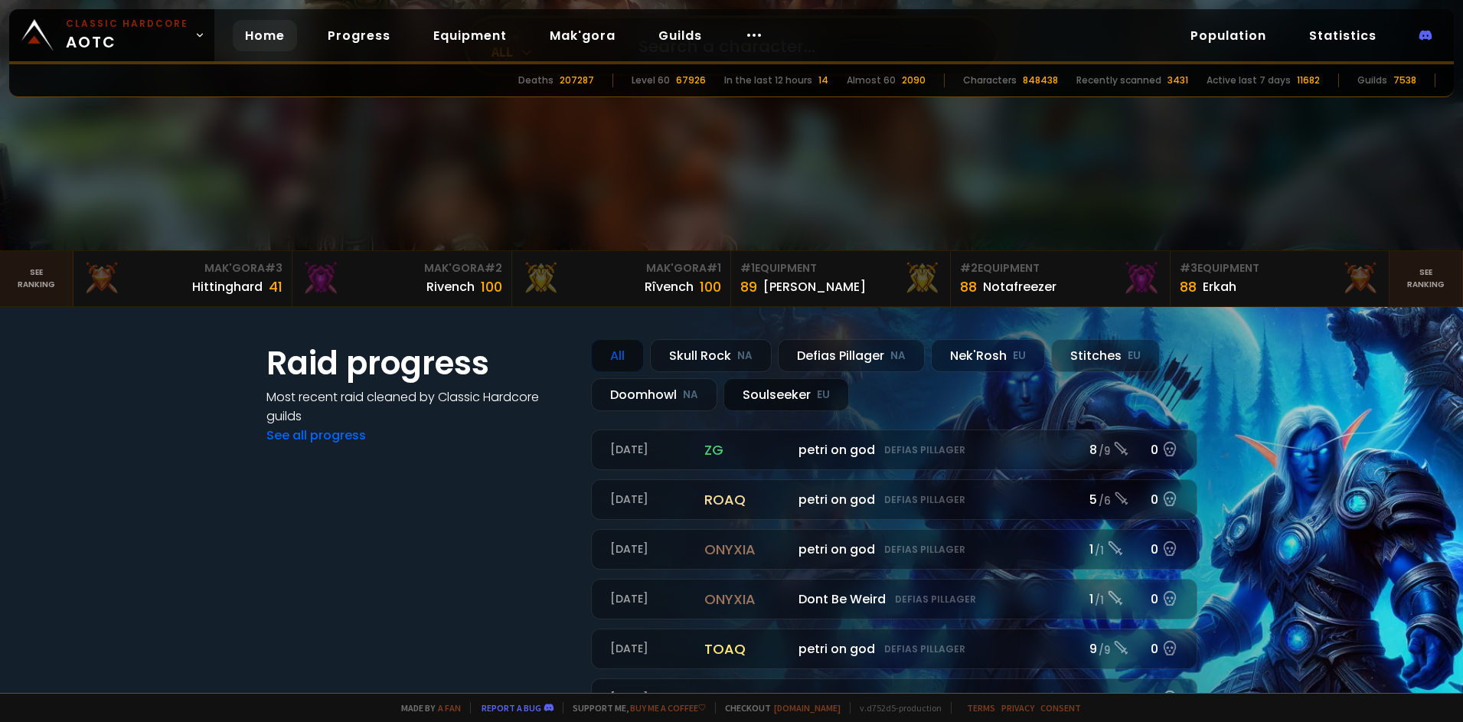
click at [748, 399] on div "Soulseeker EU" at bounding box center [786, 394] width 126 height 33
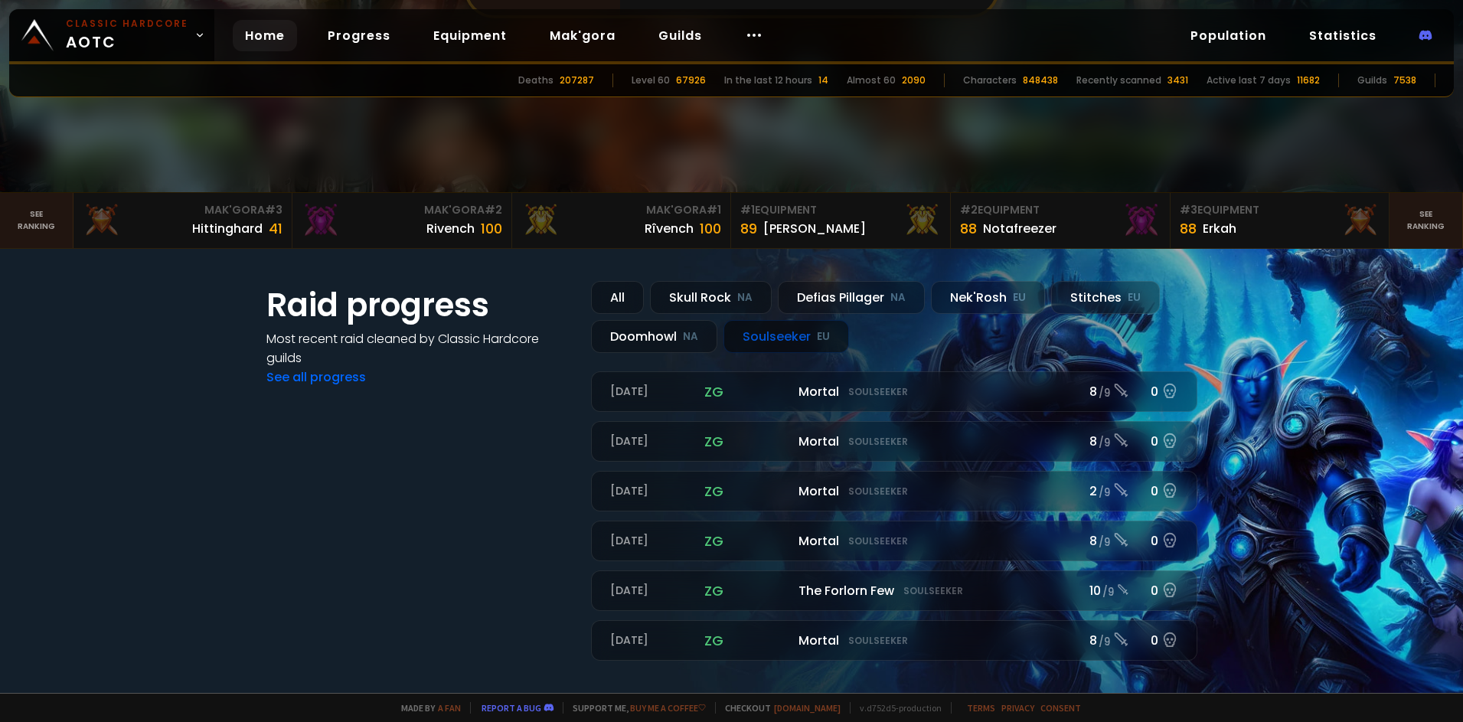
scroll to position [351, 0]
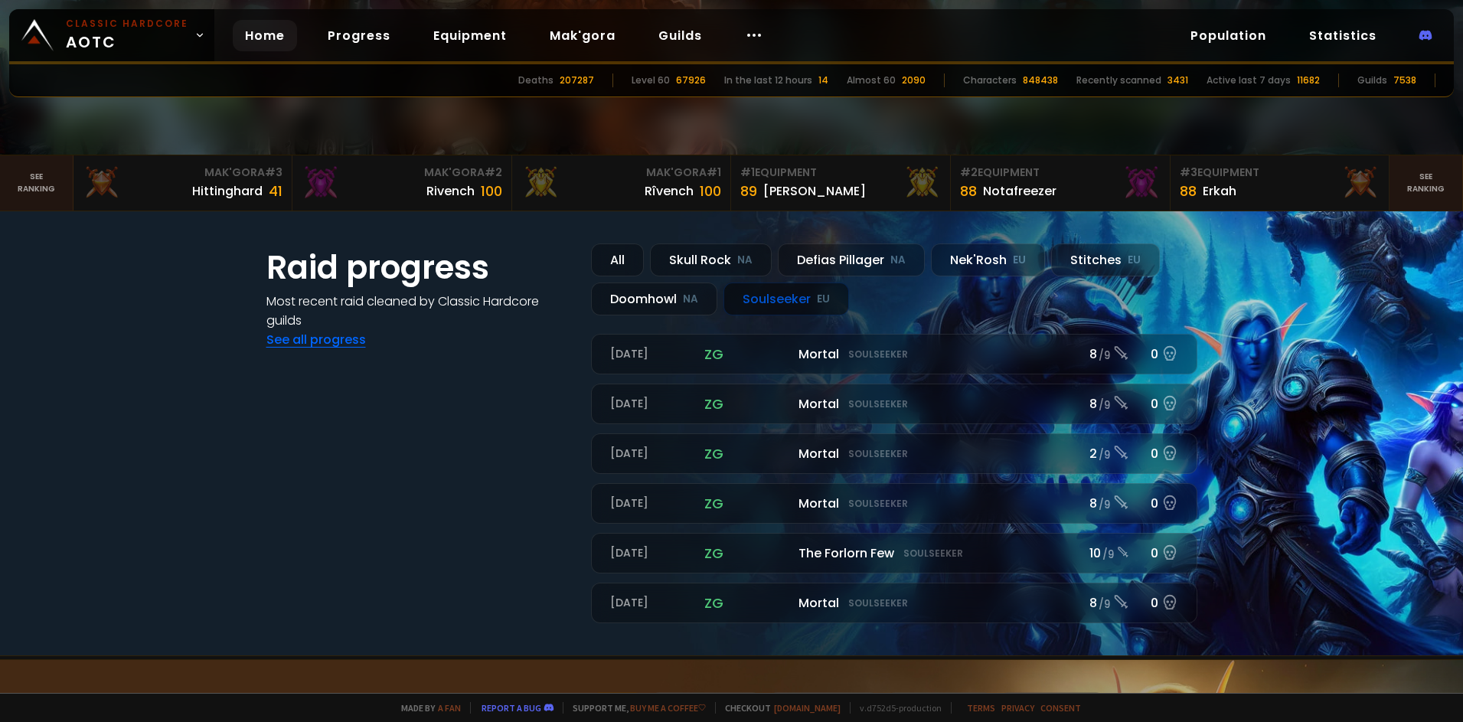
click at [297, 338] on link "See all progress" at bounding box center [316, 340] width 100 height 18
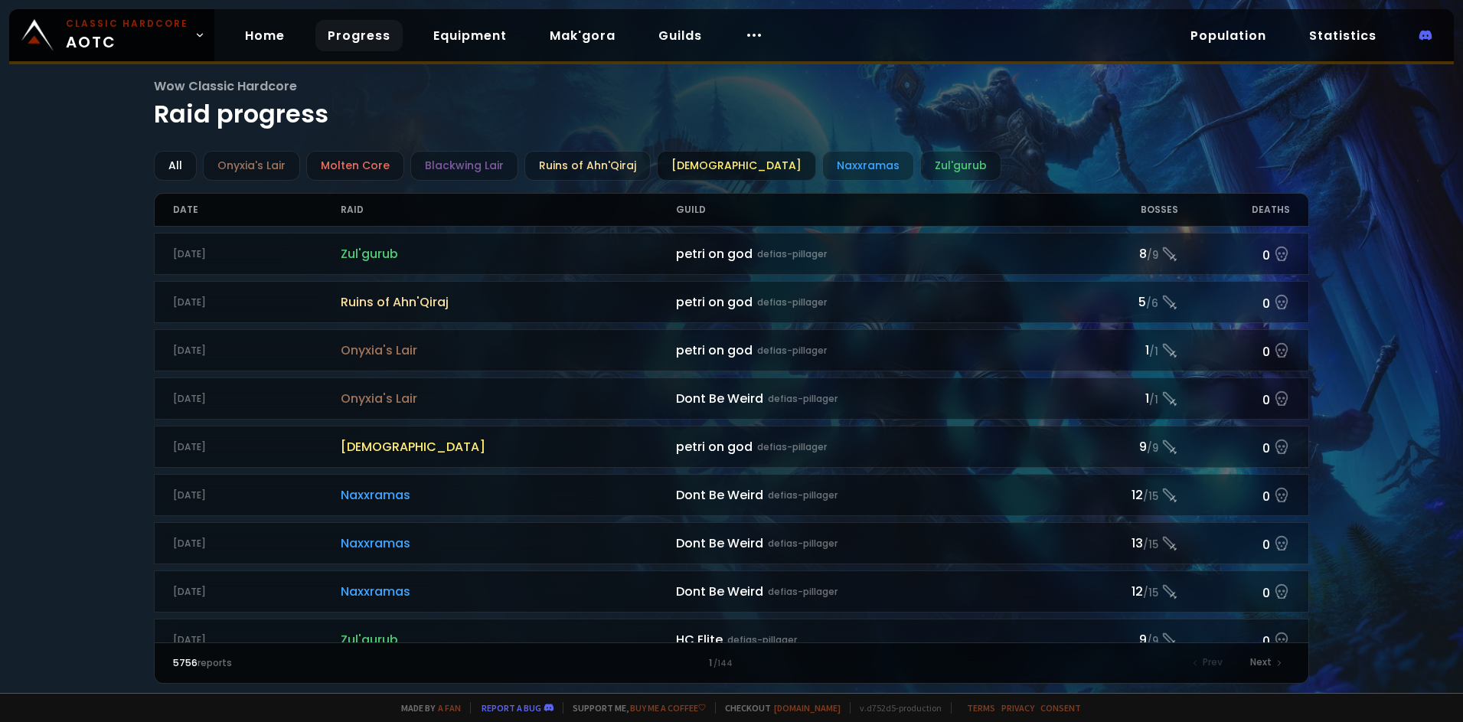
click at [720, 162] on div "[DEMOGRAPHIC_DATA]" at bounding box center [736, 166] width 159 height 30
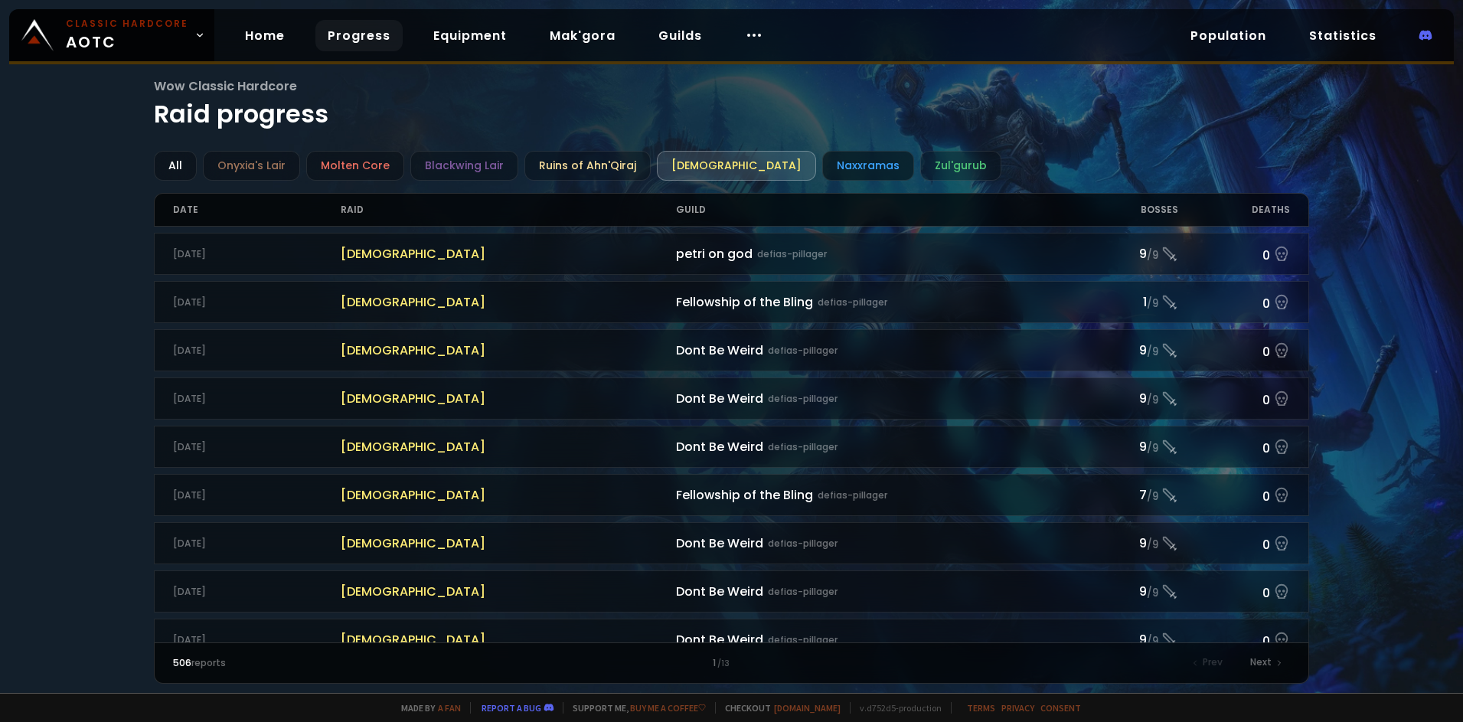
click at [822, 169] on div "Naxxramas" at bounding box center [868, 166] width 92 height 30
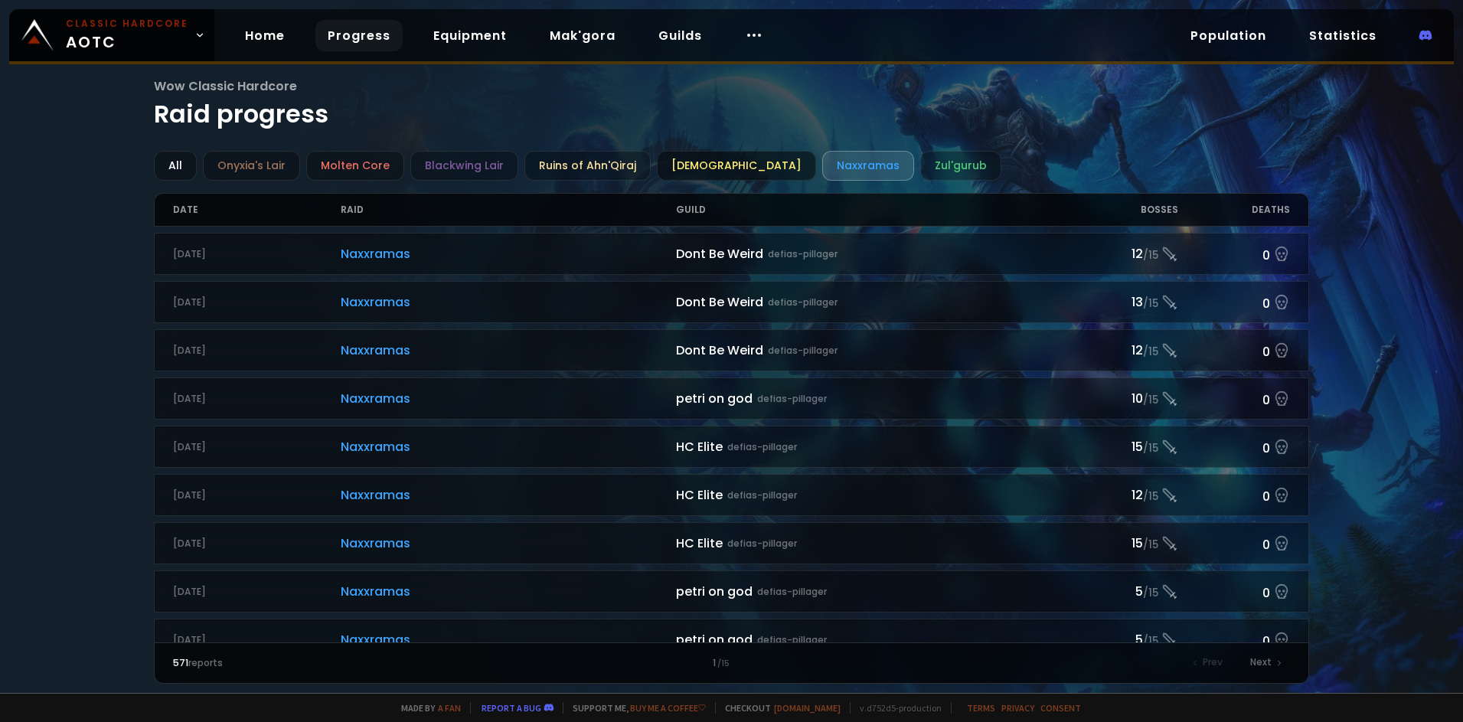
click at [721, 170] on div "[DEMOGRAPHIC_DATA]" at bounding box center [736, 166] width 159 height 30
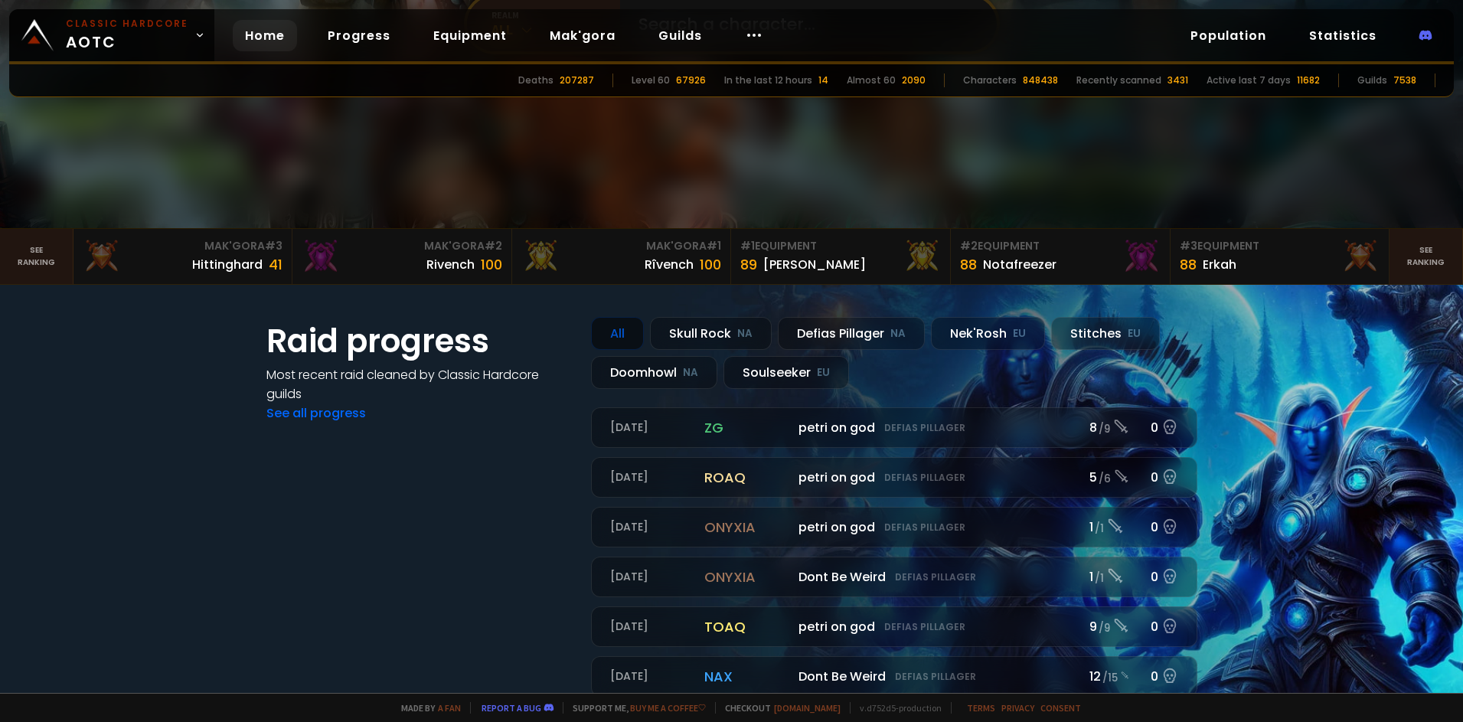
scroll to position [281, 0]
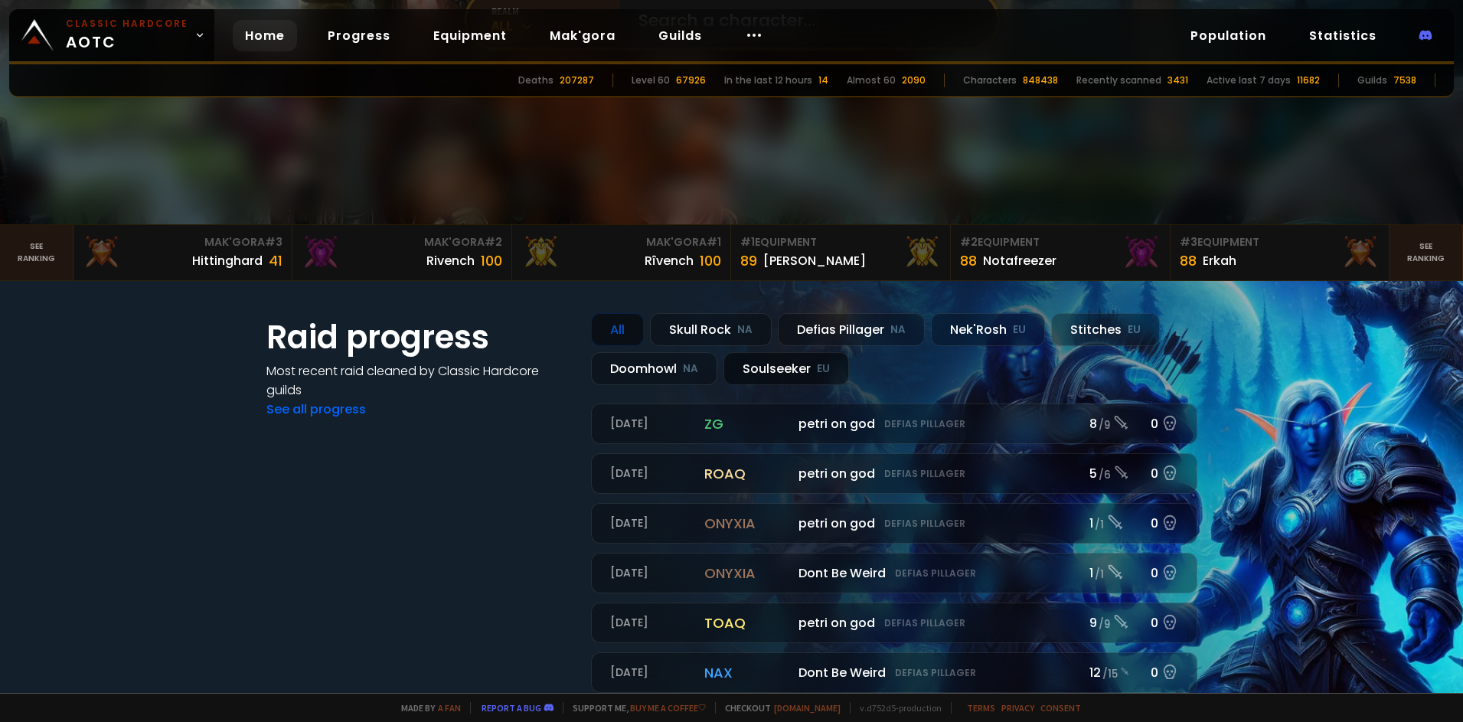
click at [778, 370] on div "Soulseeker EU" at bounding box center [786, 368] width 126 height 33
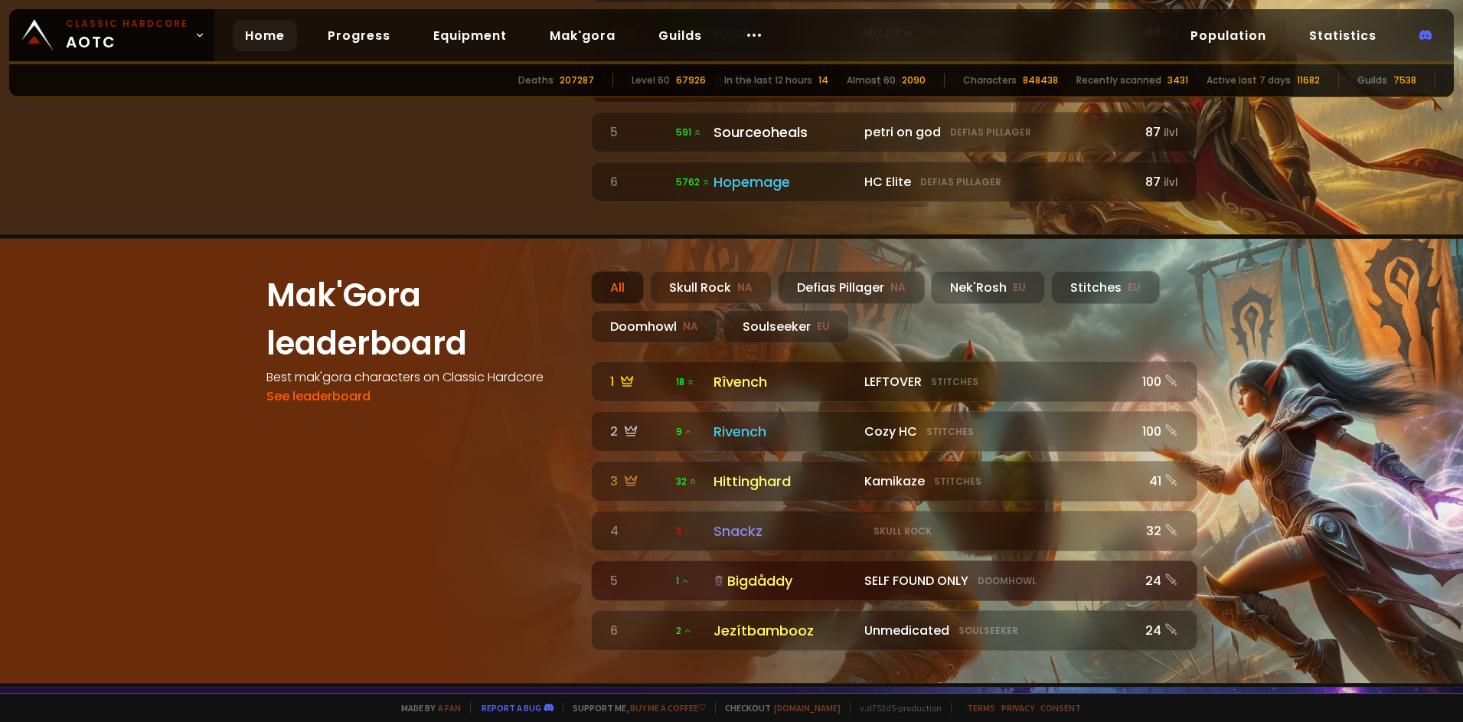
scroll to position [1327, 0]
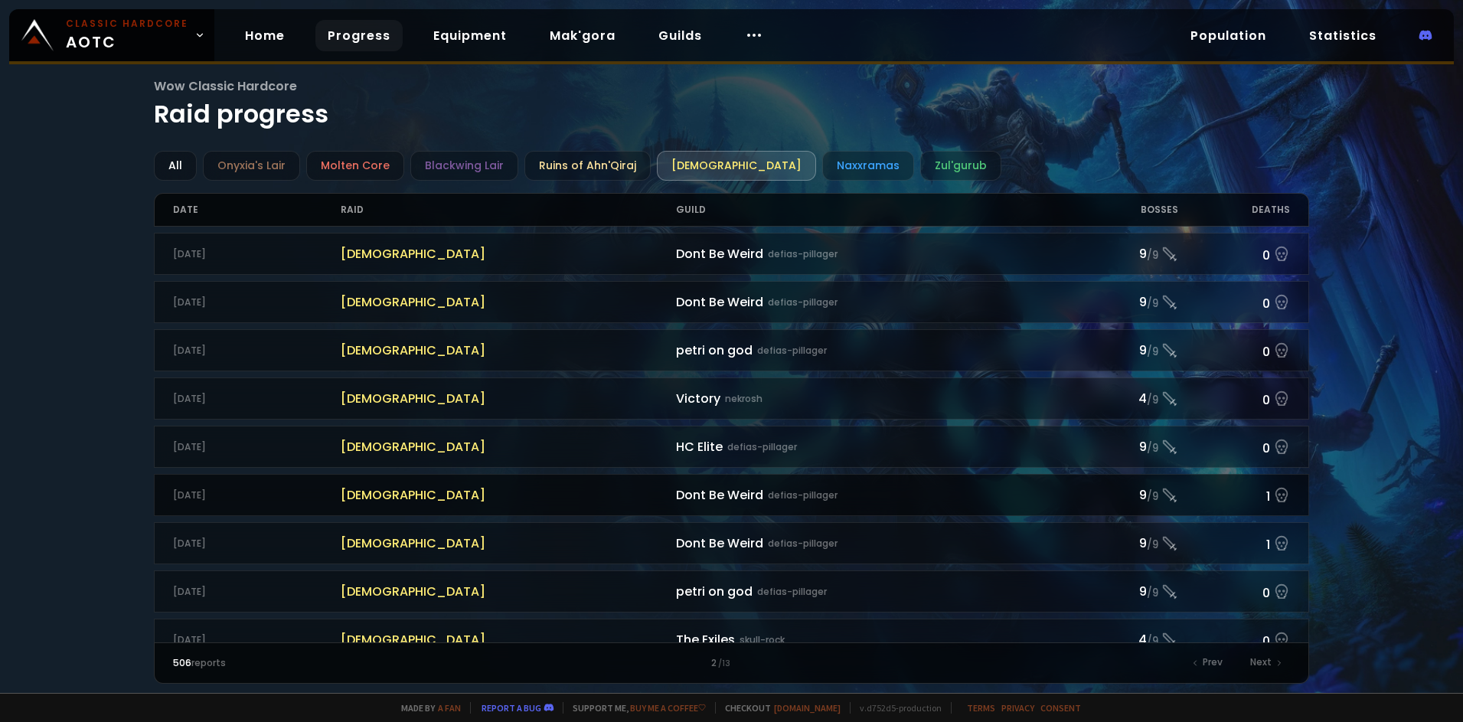
drag, startPoint x: 552, startPoint y: 490, endPoint x: 544, endPoint y: 482, distance: 11.4
